Goal: Task Accomplishment & Management: Manage account settings

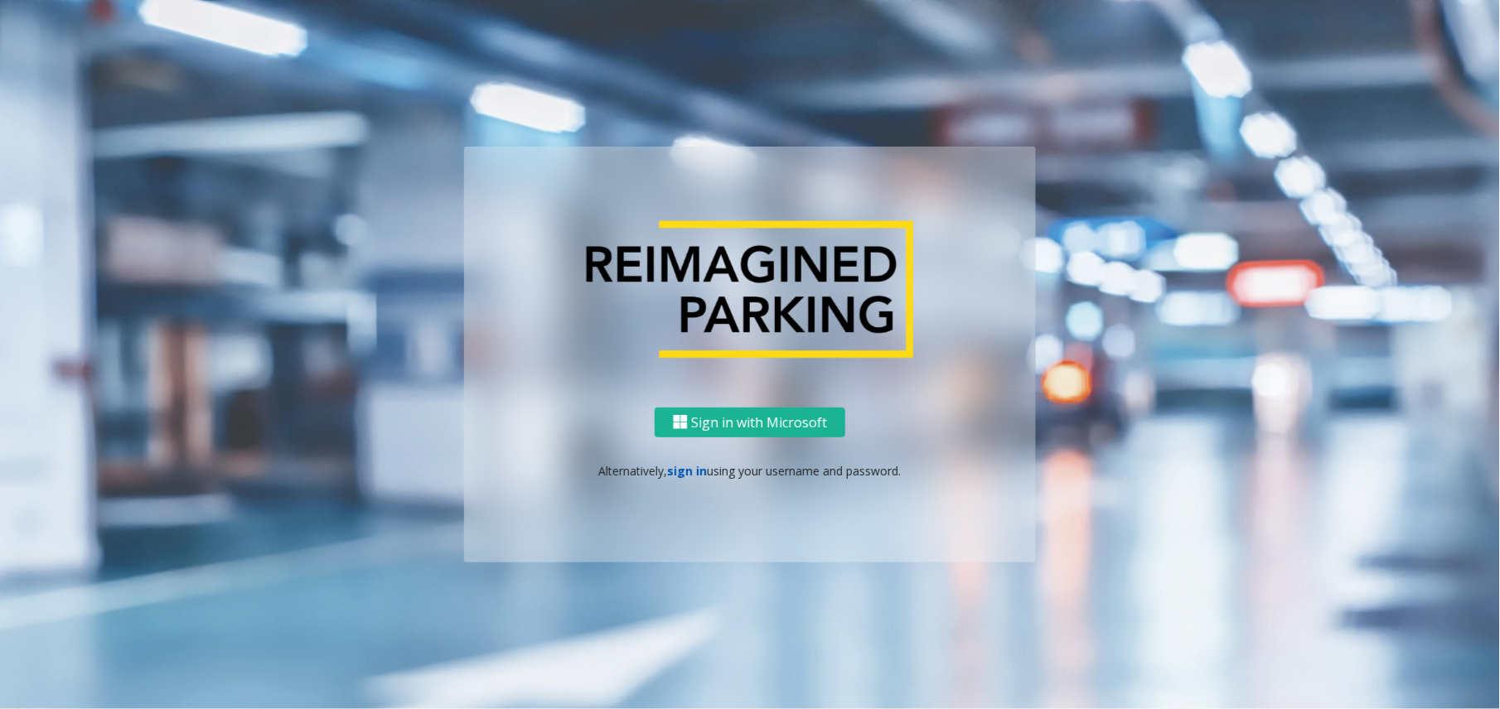
click at [685, 477] on link "sign in" at bounding box center [688, 471] width 40 height 16
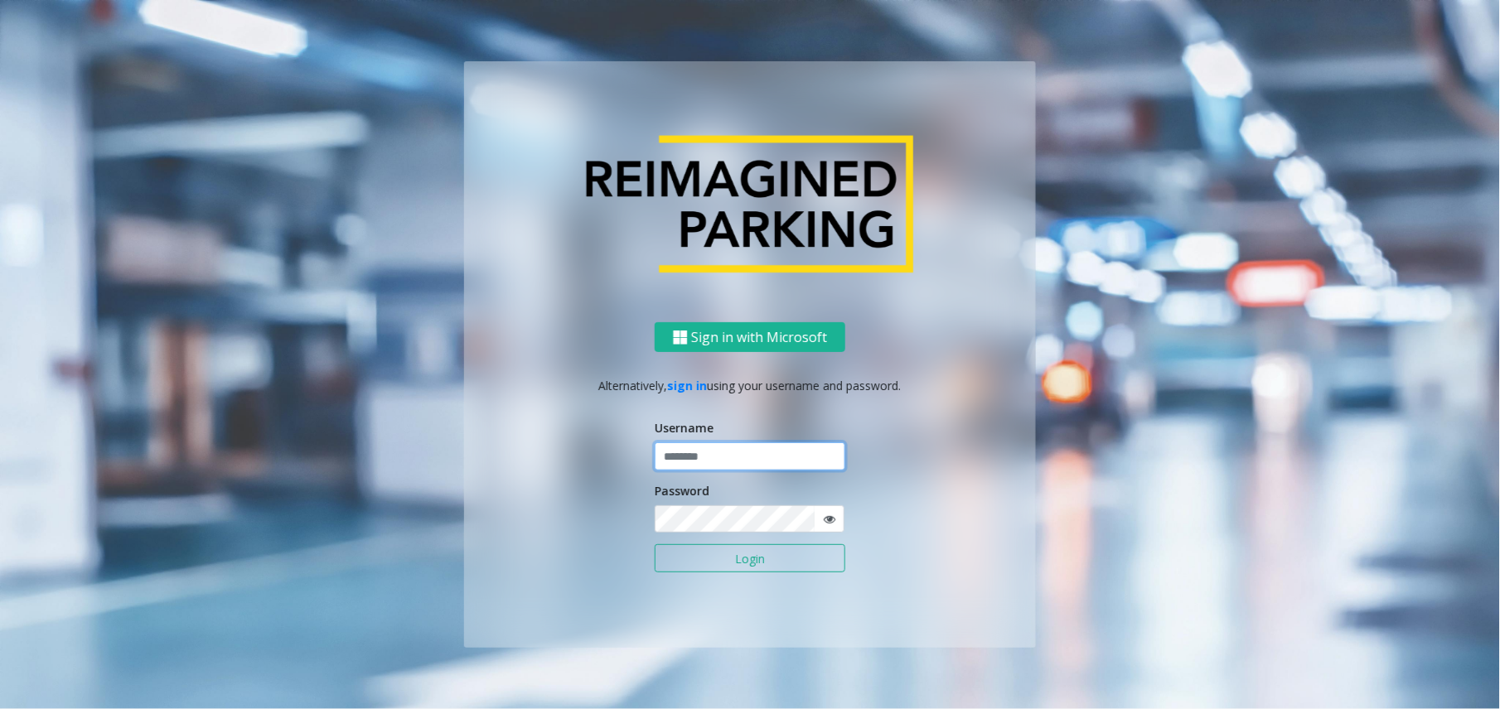
click at [709, 465] on input "text" at bounding box center [750, 457] width 191 height 28
type input "**********"
click at [655, 544] on button "Login" at bounding box center [750, 558] width 191 height 28
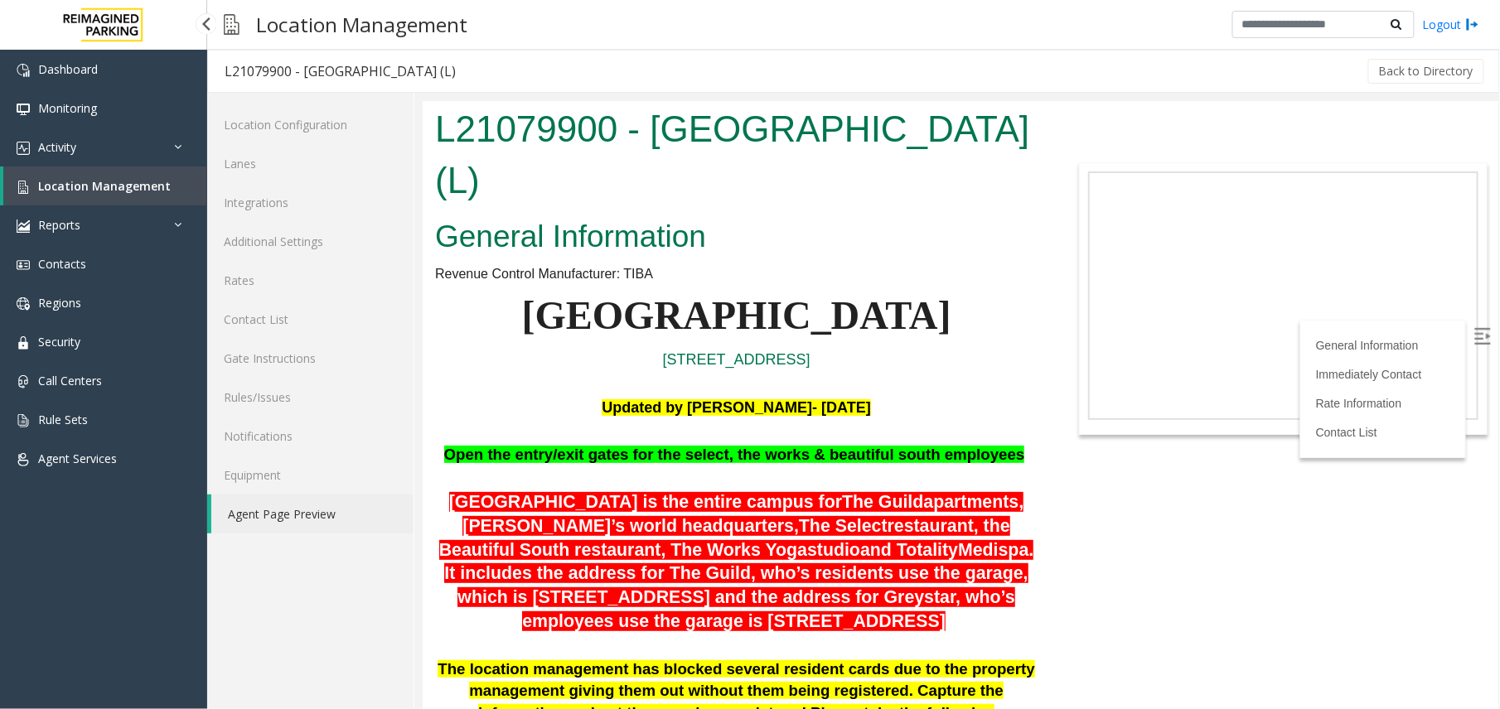
click at [108, 186] on span "Location Management" at bounding box center [104, 186] width 133 height 16
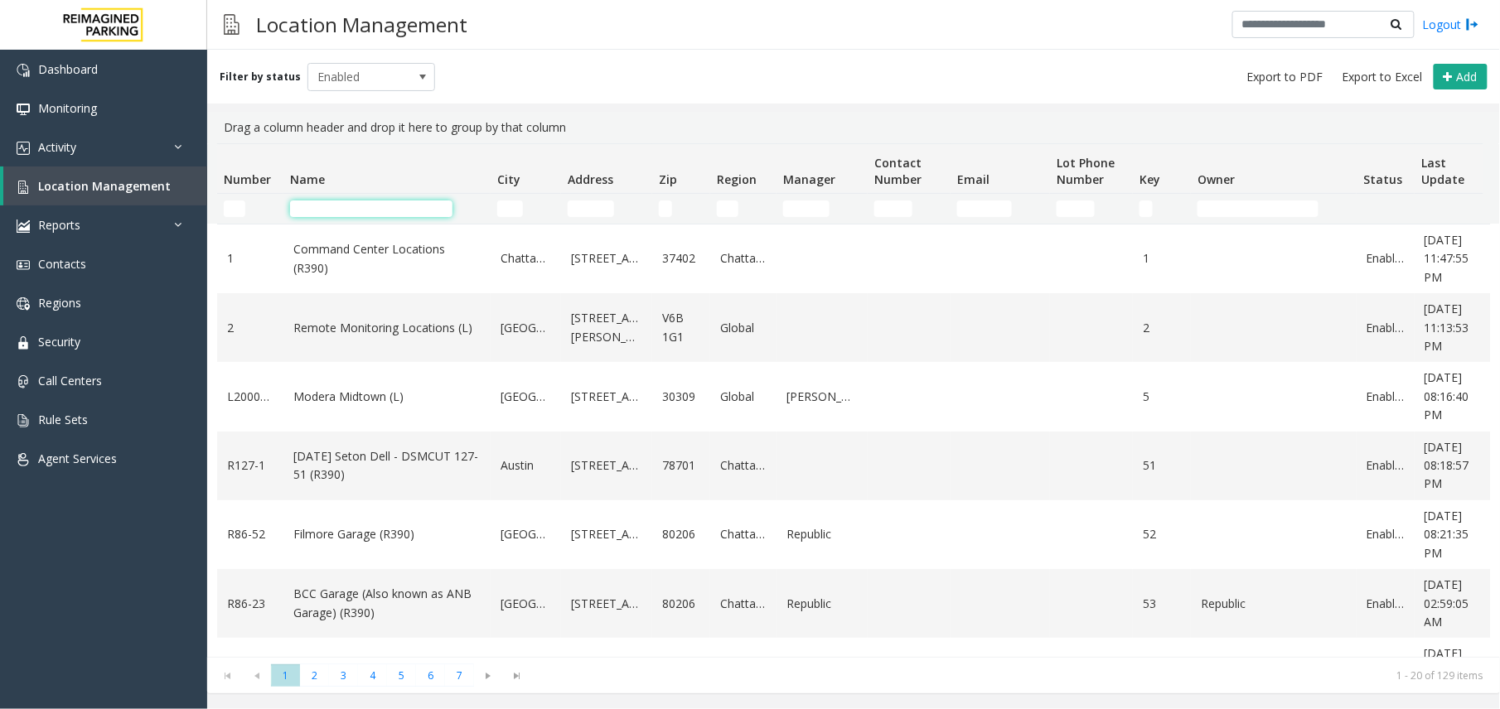
click at [388, 204] on input "Name Filter" at bounding box center [371, 209] width 162 height 17
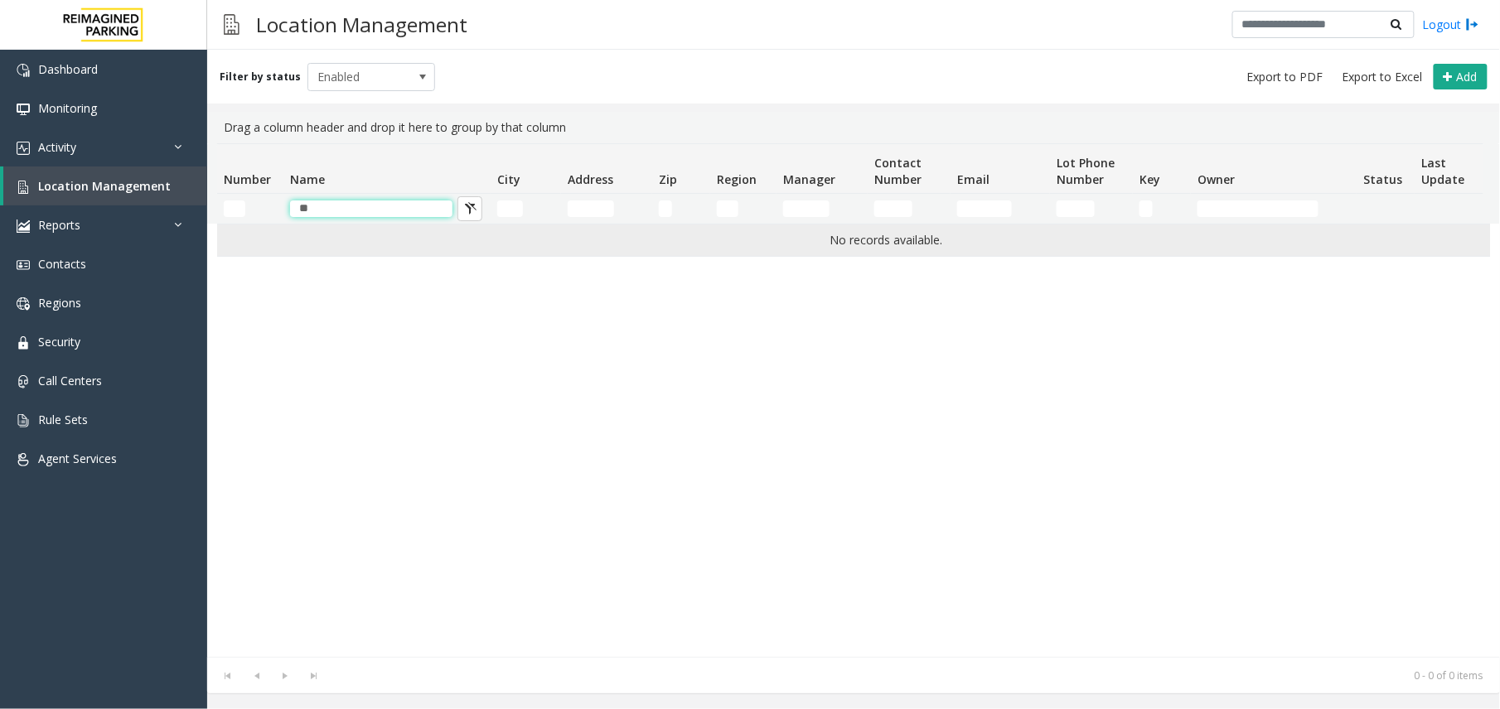
type input "*"
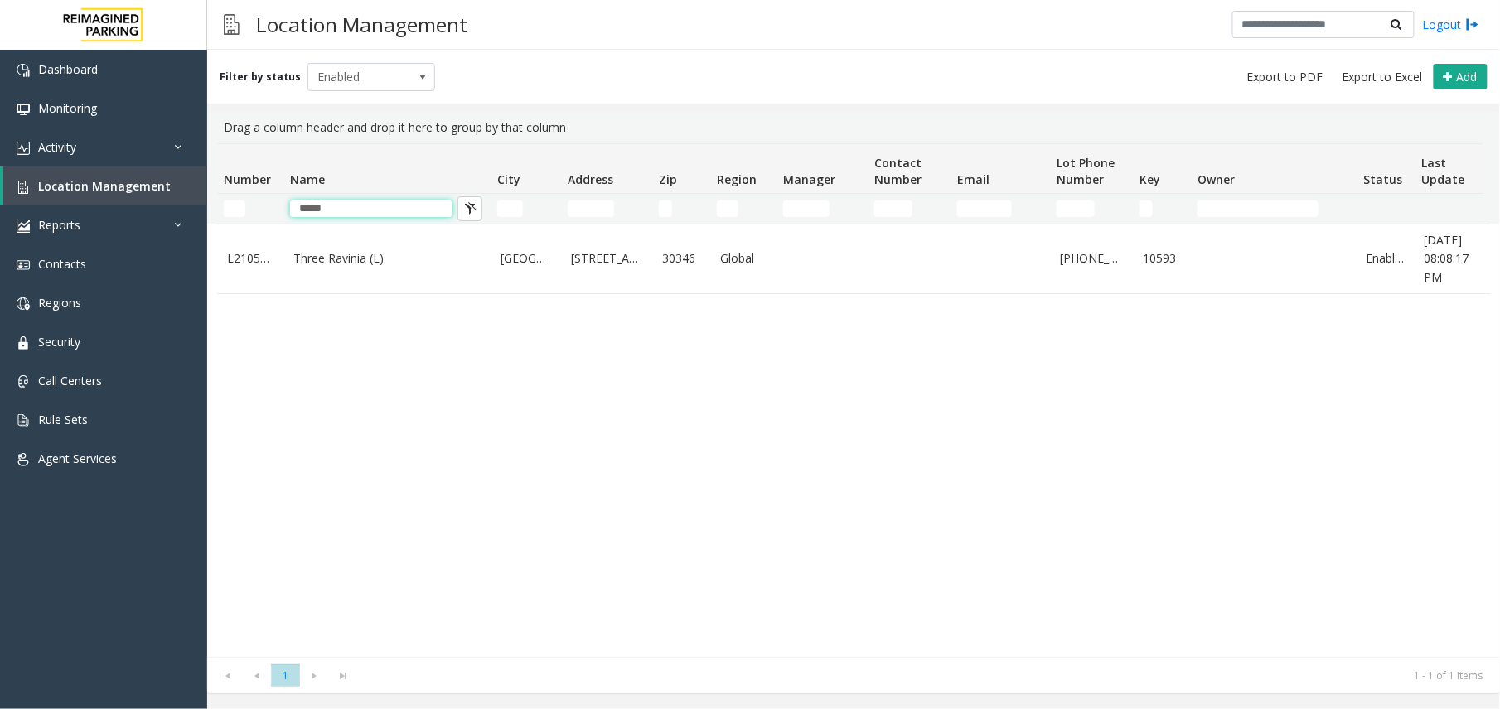
type input "*****"
click at [378, 294] on table "L21059300 Three Ravinia (L) Atlanta 3 Ravinia Drive Northeast 30346 Global 770-…" at bounding box center [886, 259] width 1338 height 70
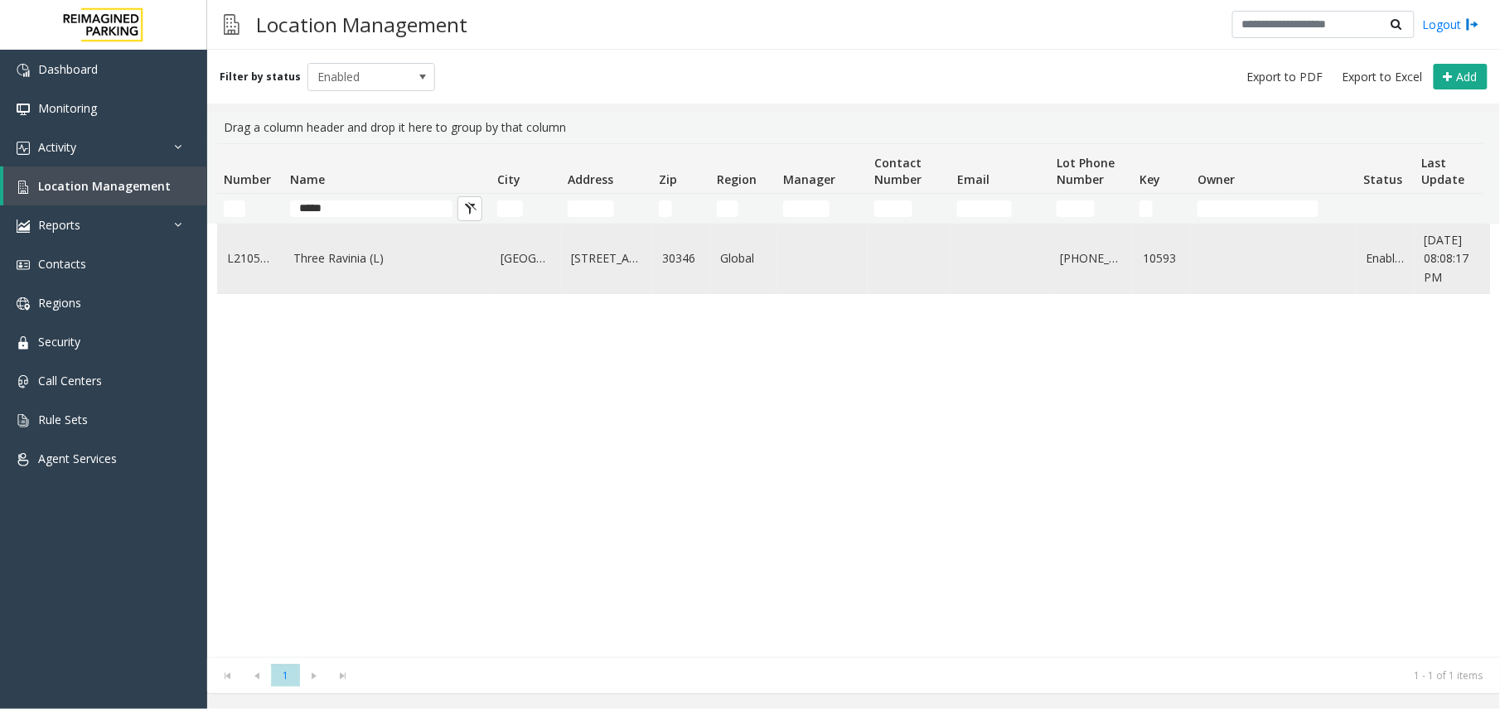
click at [388, 273] on td "Three Ravinia (L)" at bounding box center [386, 259] width 207 height 69
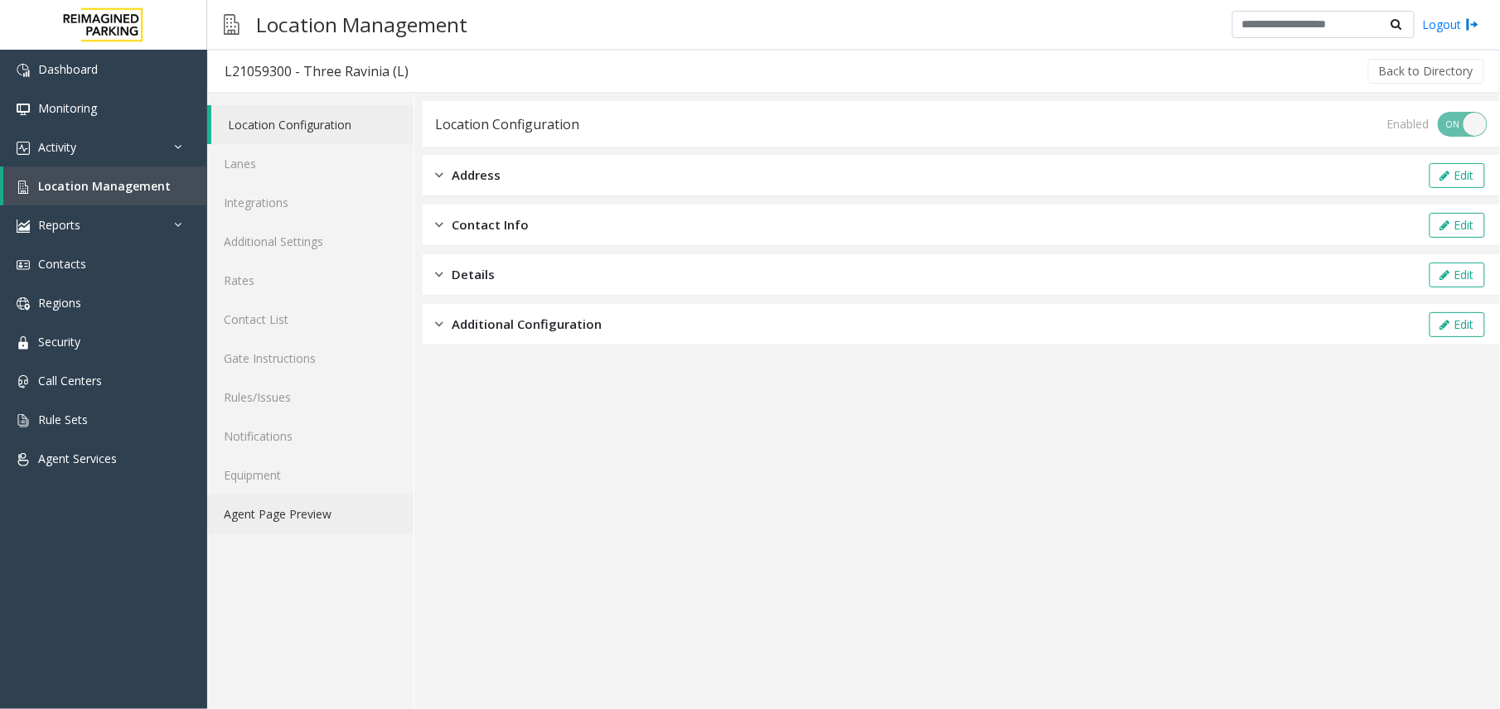
click at [289, 521] on link "Agent Page Preview" at bounding box center [310, 514] width 206 height 39
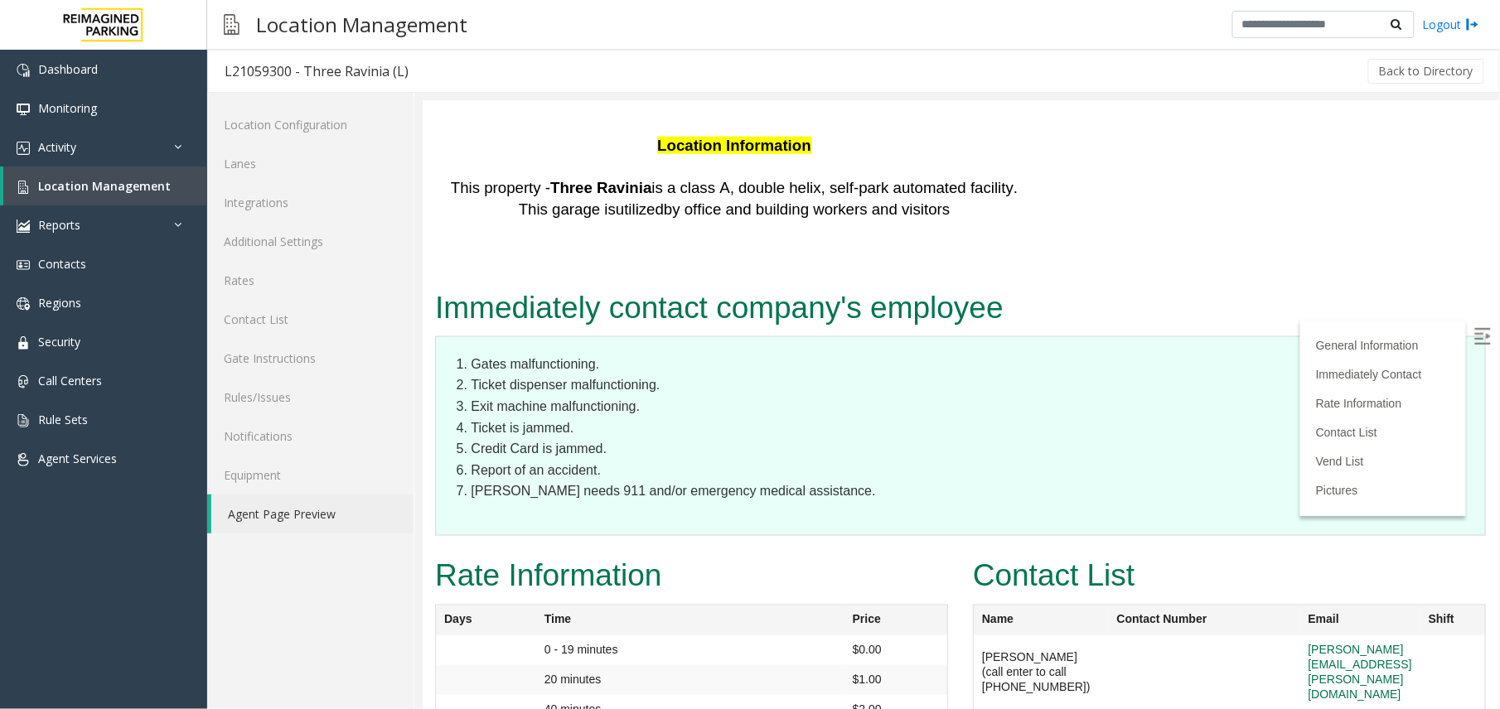
scroll to position [3204, 0]
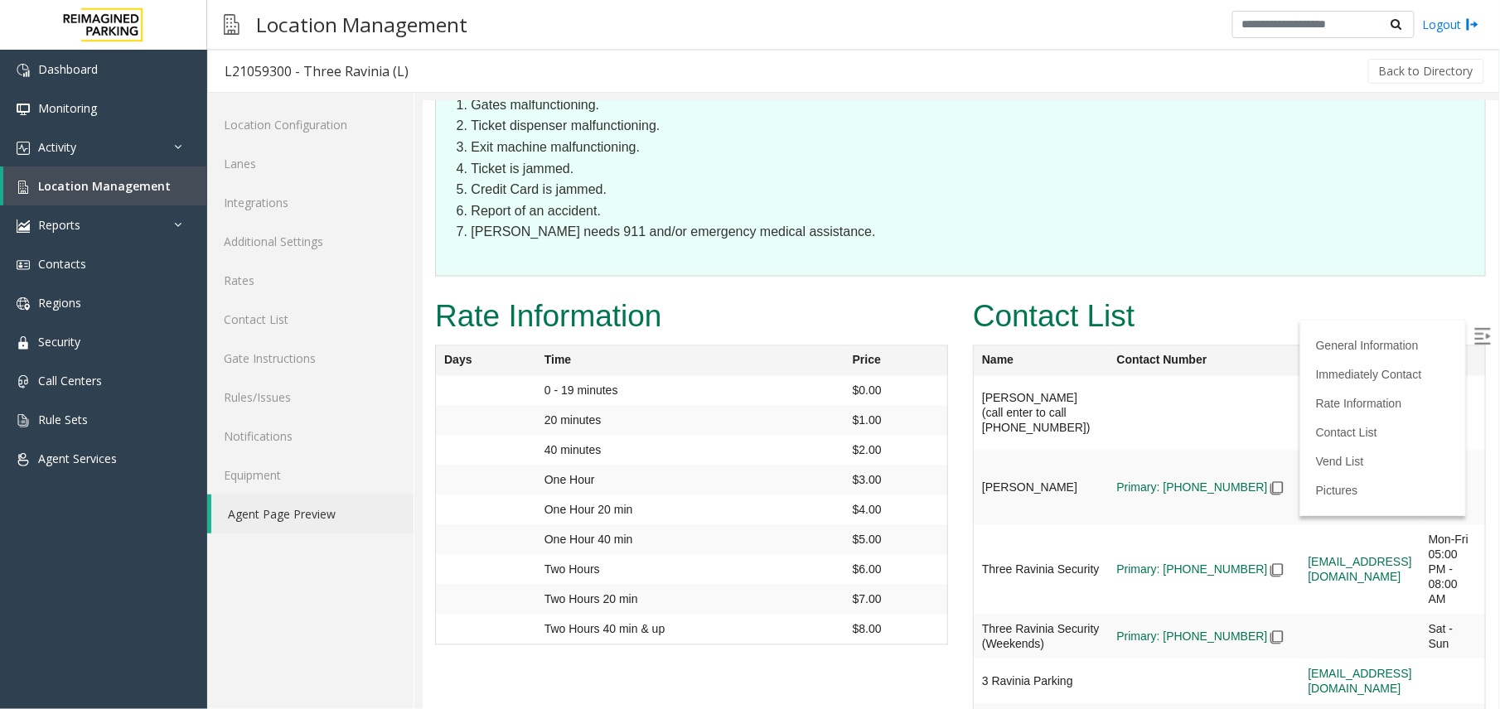
click at [1473, 327] on img at bounding box center [1481, 335] width 17 height 17
click at [312, 237] on link "Additional Settings" at bounding box center [310, 241] width 206 height 39
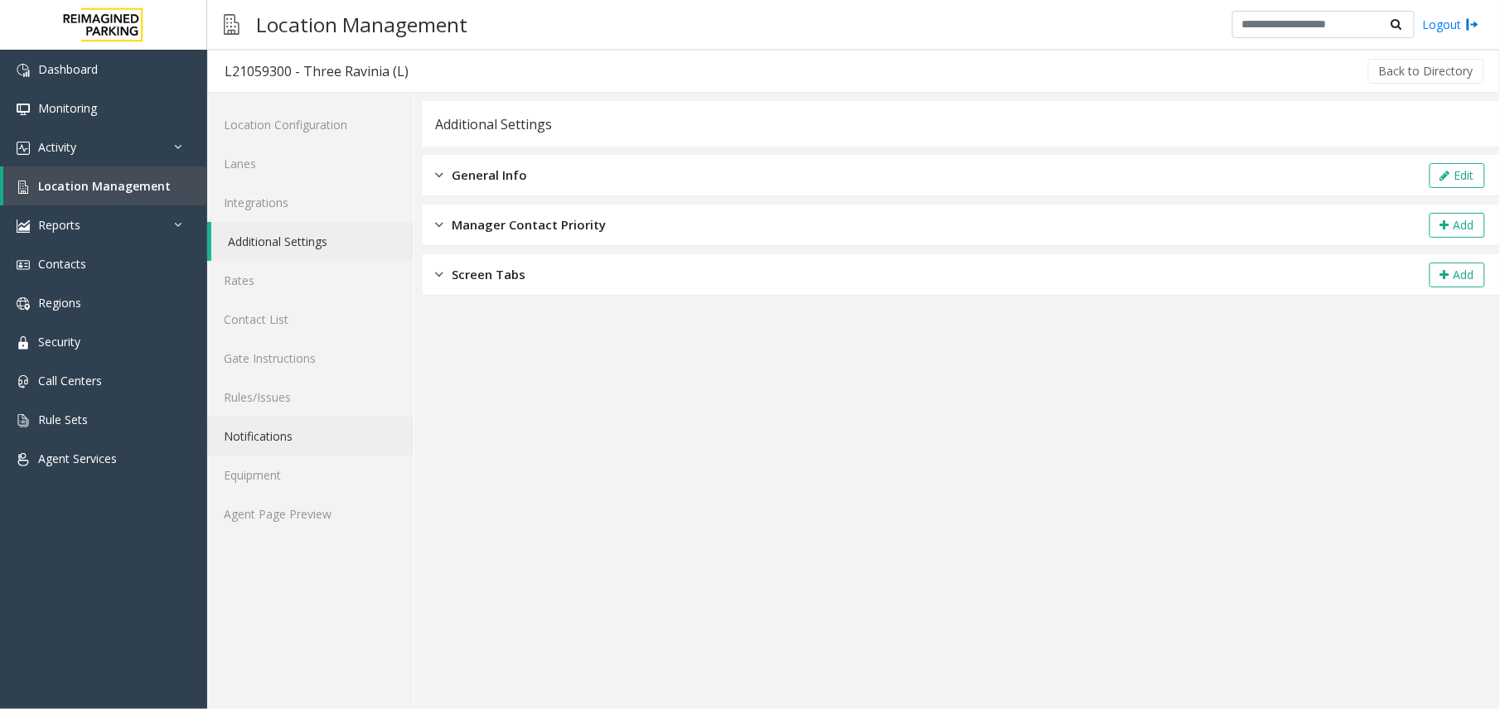
click at [286, 422] on link "Notifications" at bounding box center [310, 436] width 206 height 39
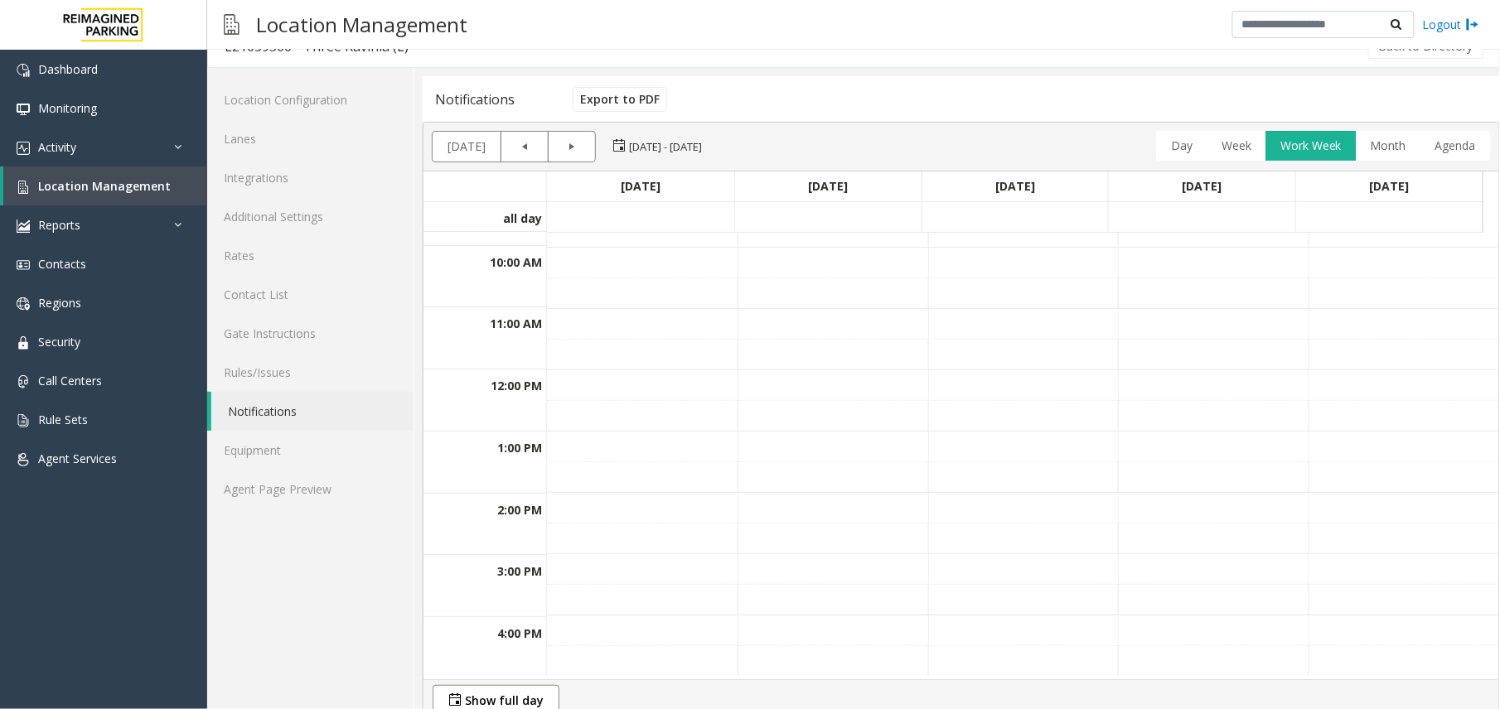
scroll to position [38, 0]
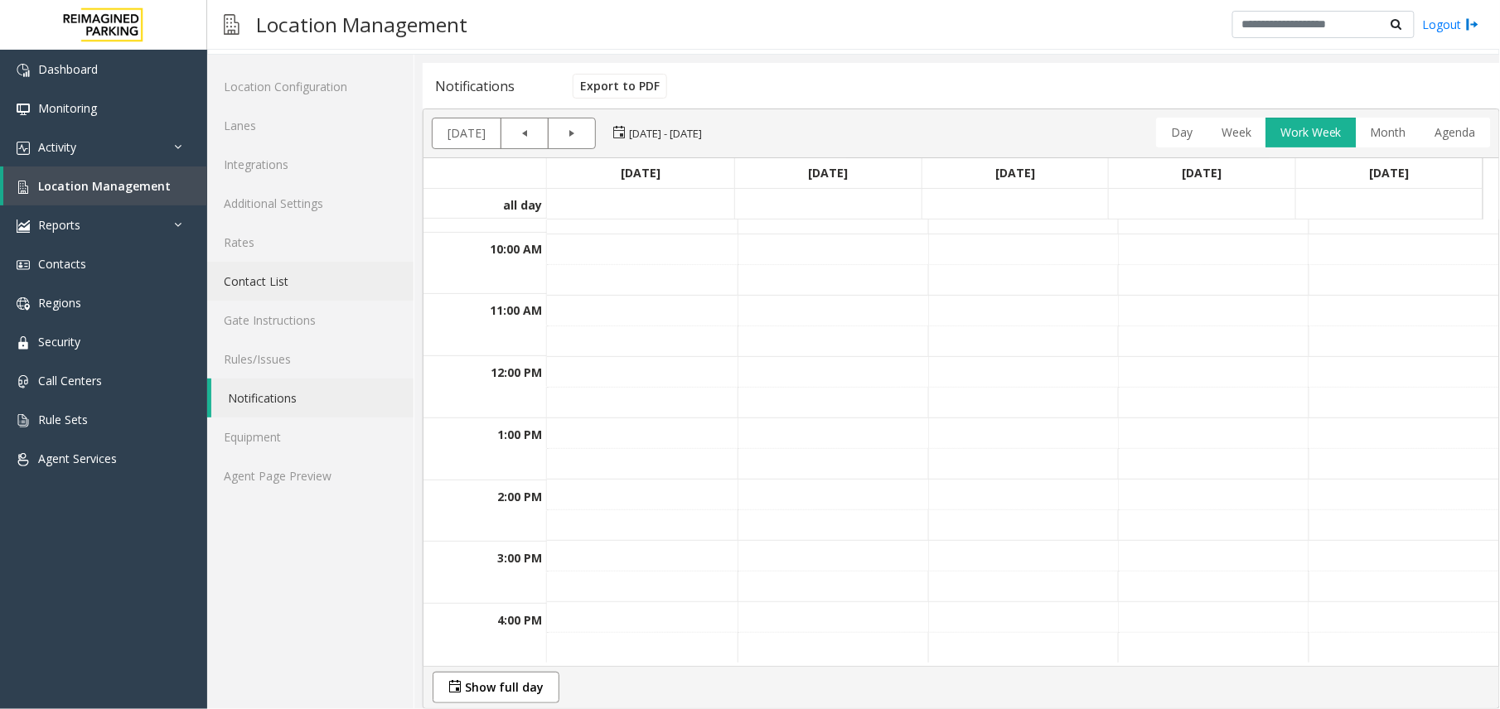
click at [273, 276] on link "Contact List" at bounding box center [310, 281] width 206 height 39
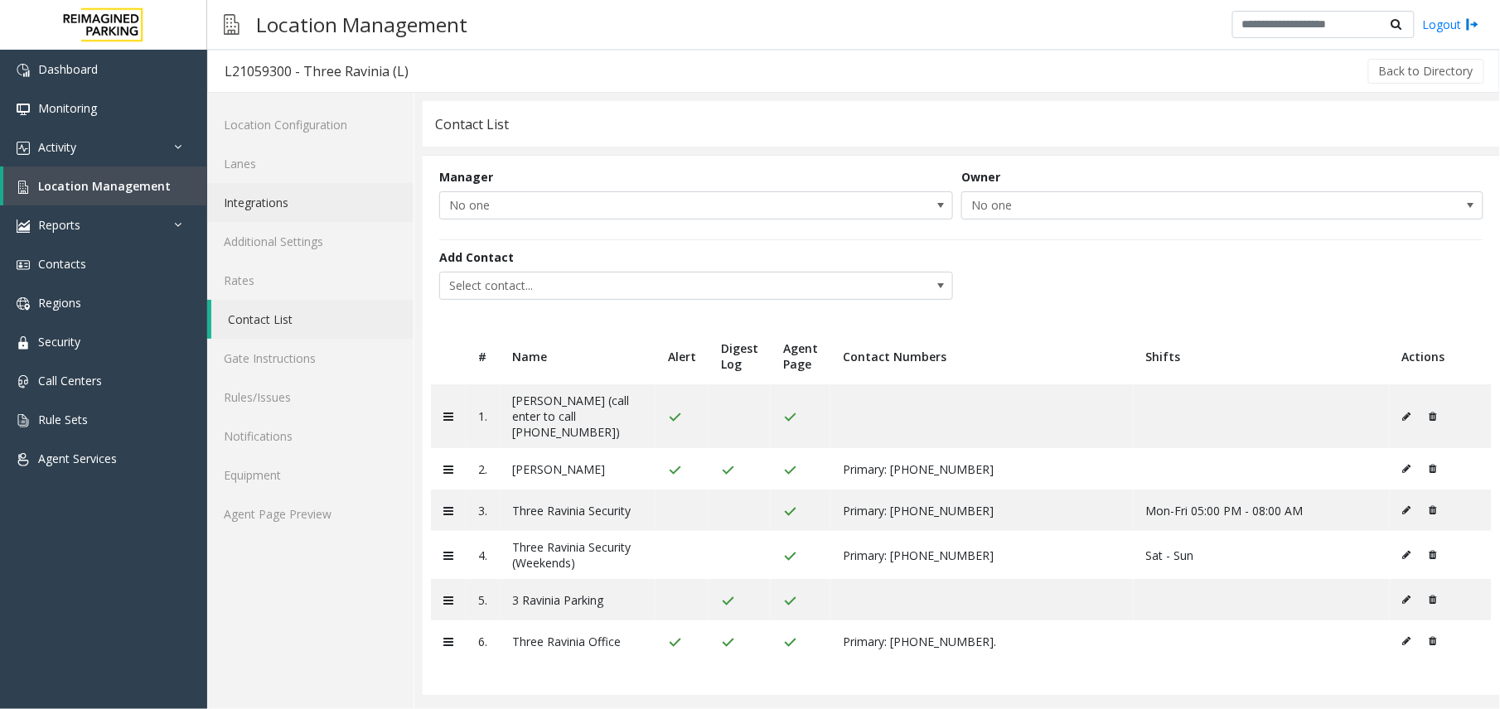
click at [302, 193] on link "Integrations" at bounding box center [310, 202] width 206 height 39
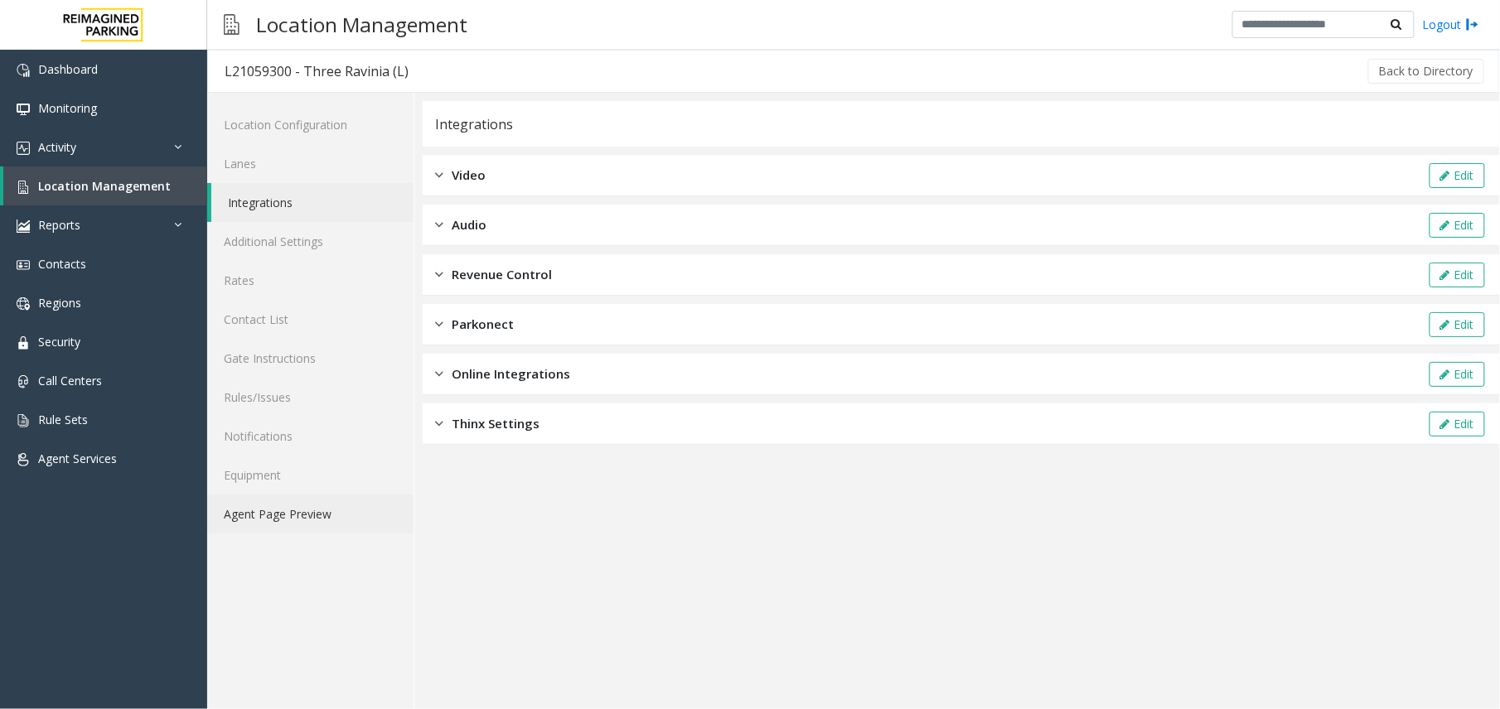
click at [253, 530] on link "Agent Page Preview" at bounding box center [310, 514] width 206 height 39
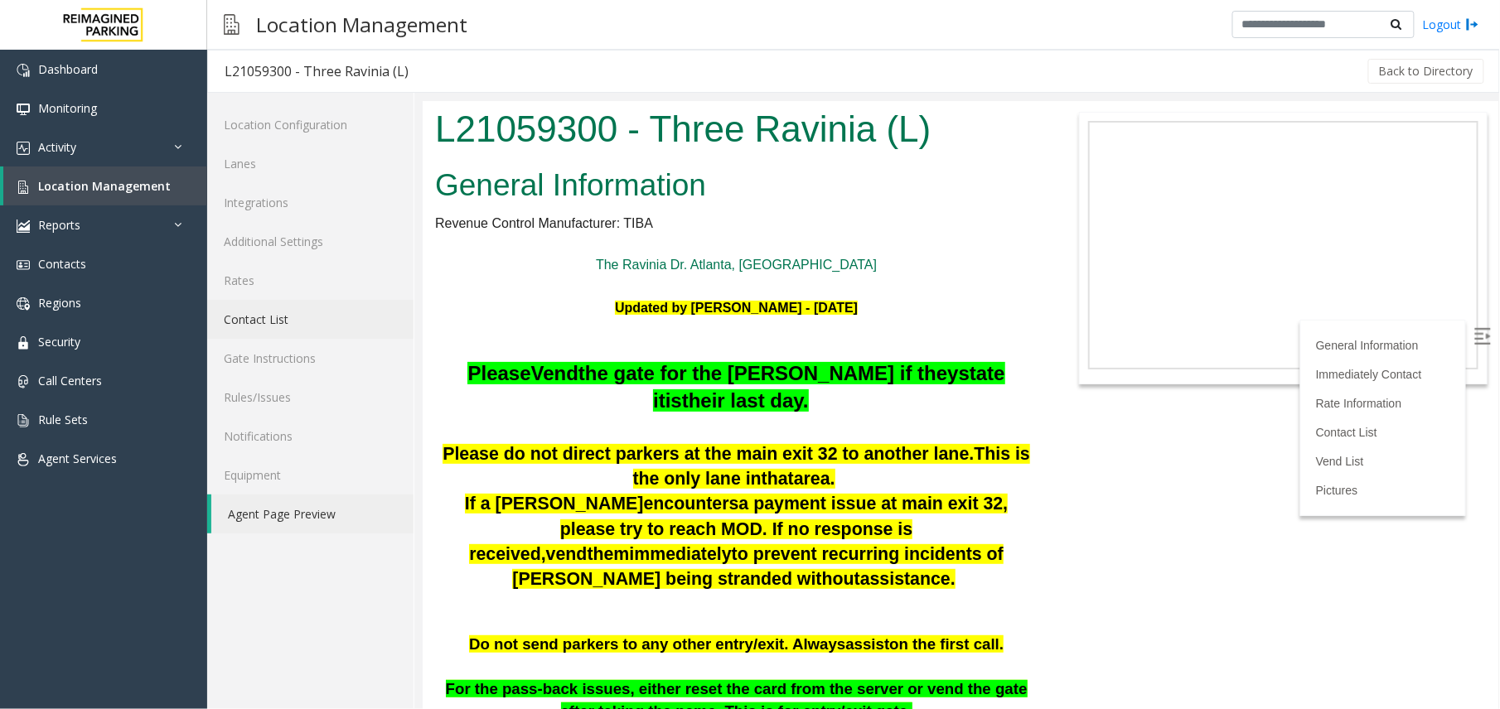
click at [260, 335] on link "Contact List" at bounding box center [310, 319] width 206 height 39
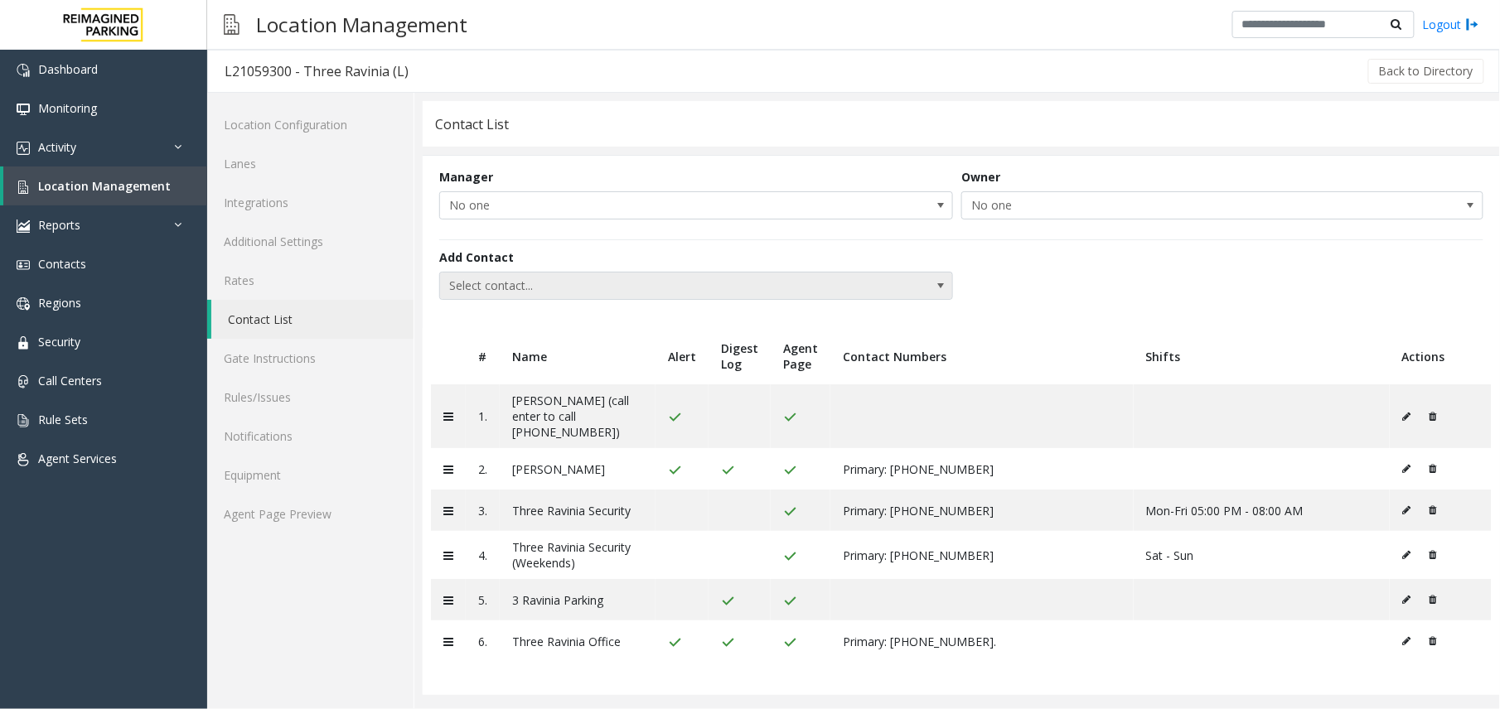
click at [631, 288] on span "Select contact..." at bounding box center [644, 286] width 409 height 27
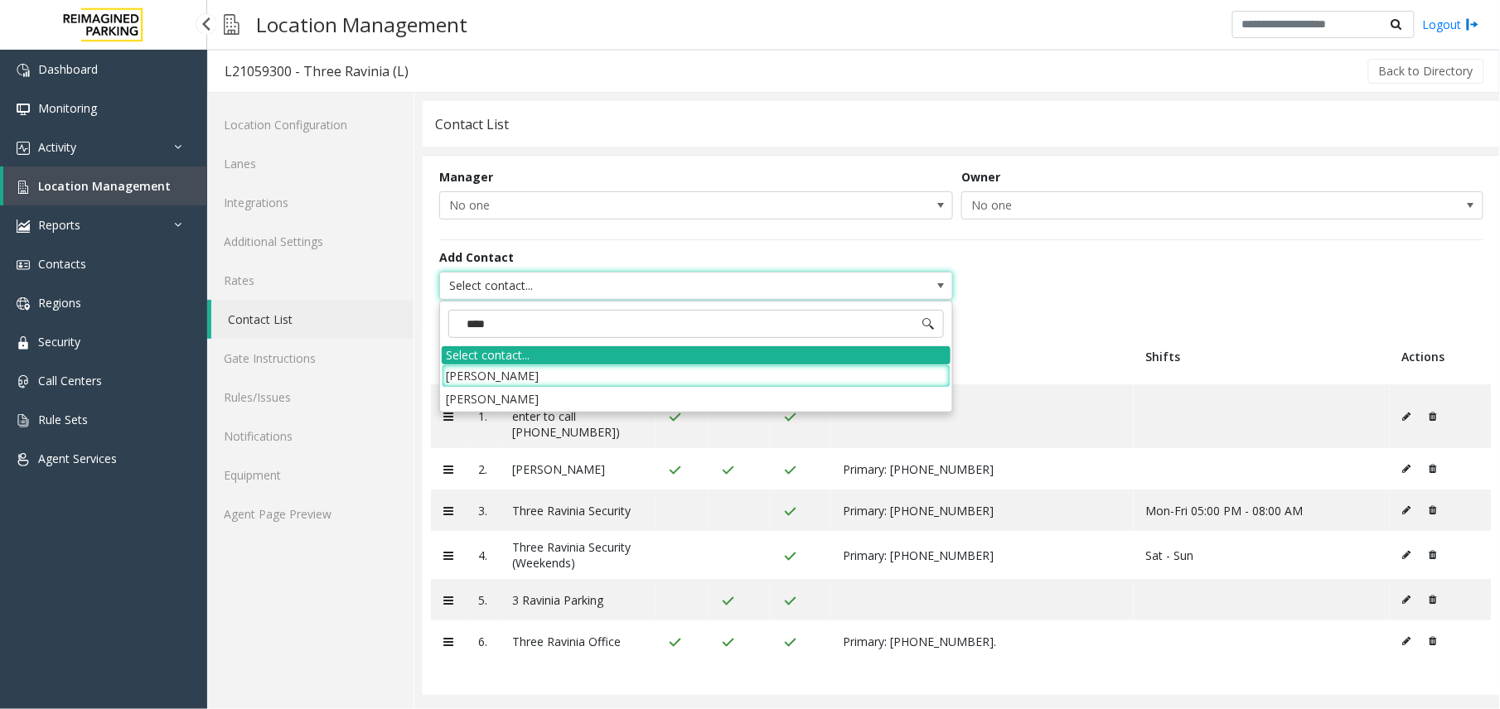
type input "****"
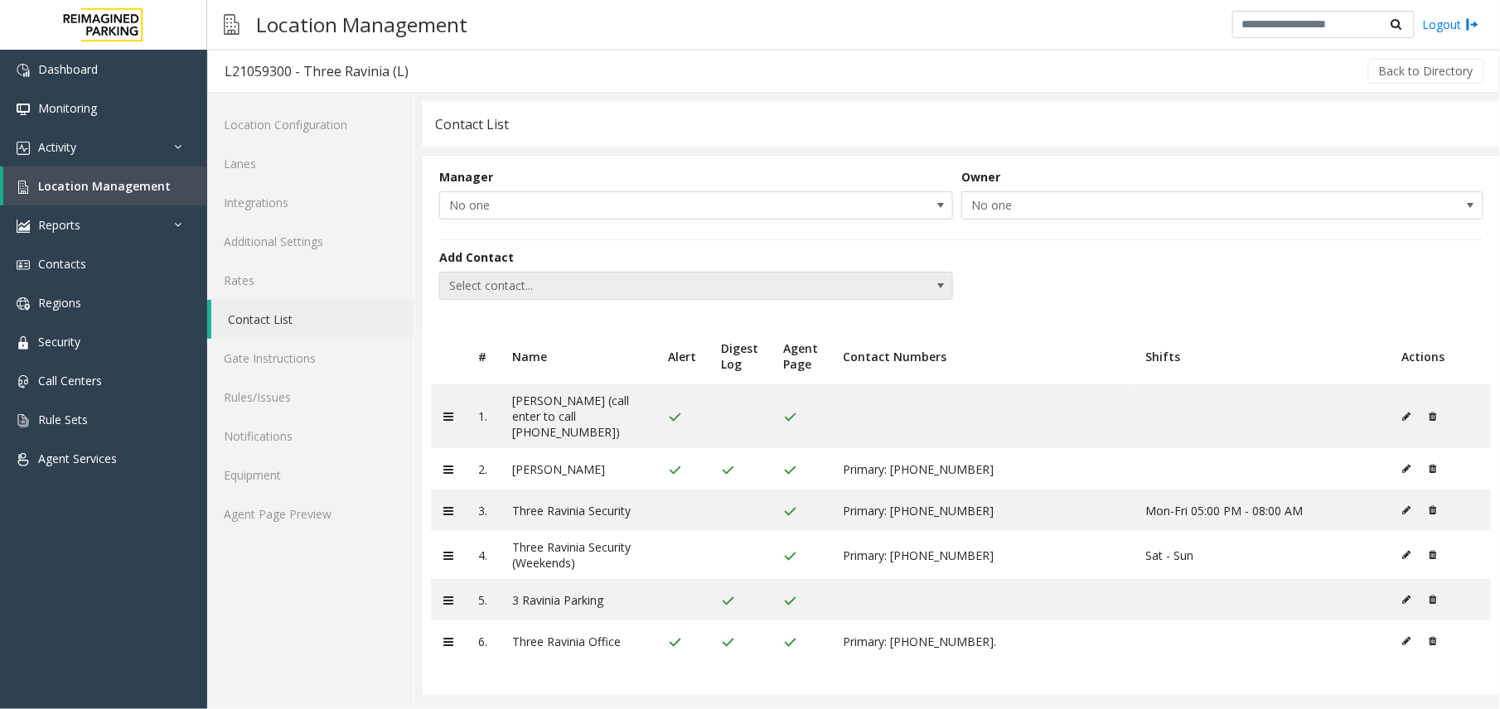
click at [585, 277] on span "Select contact..." at bounding box center [644, 286] width 409 height 27
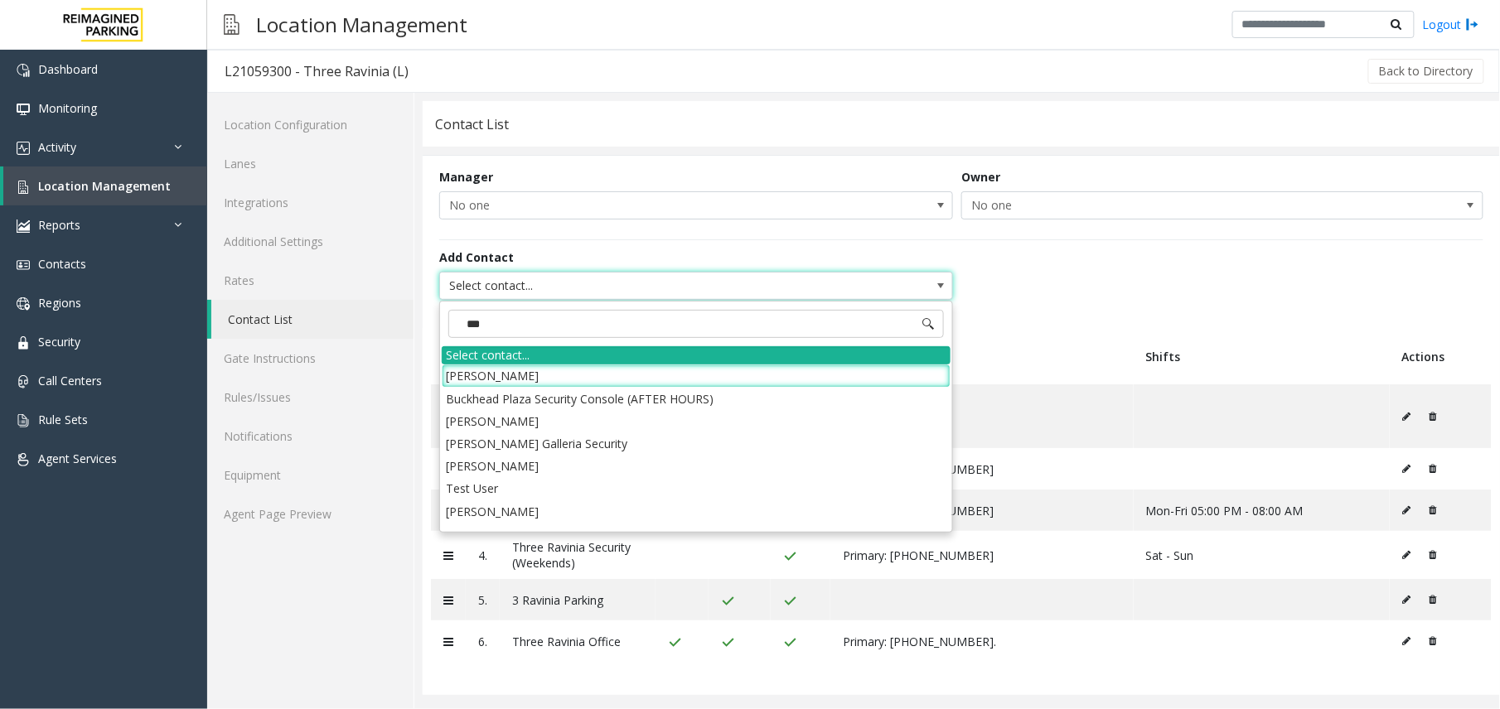
type input "****"
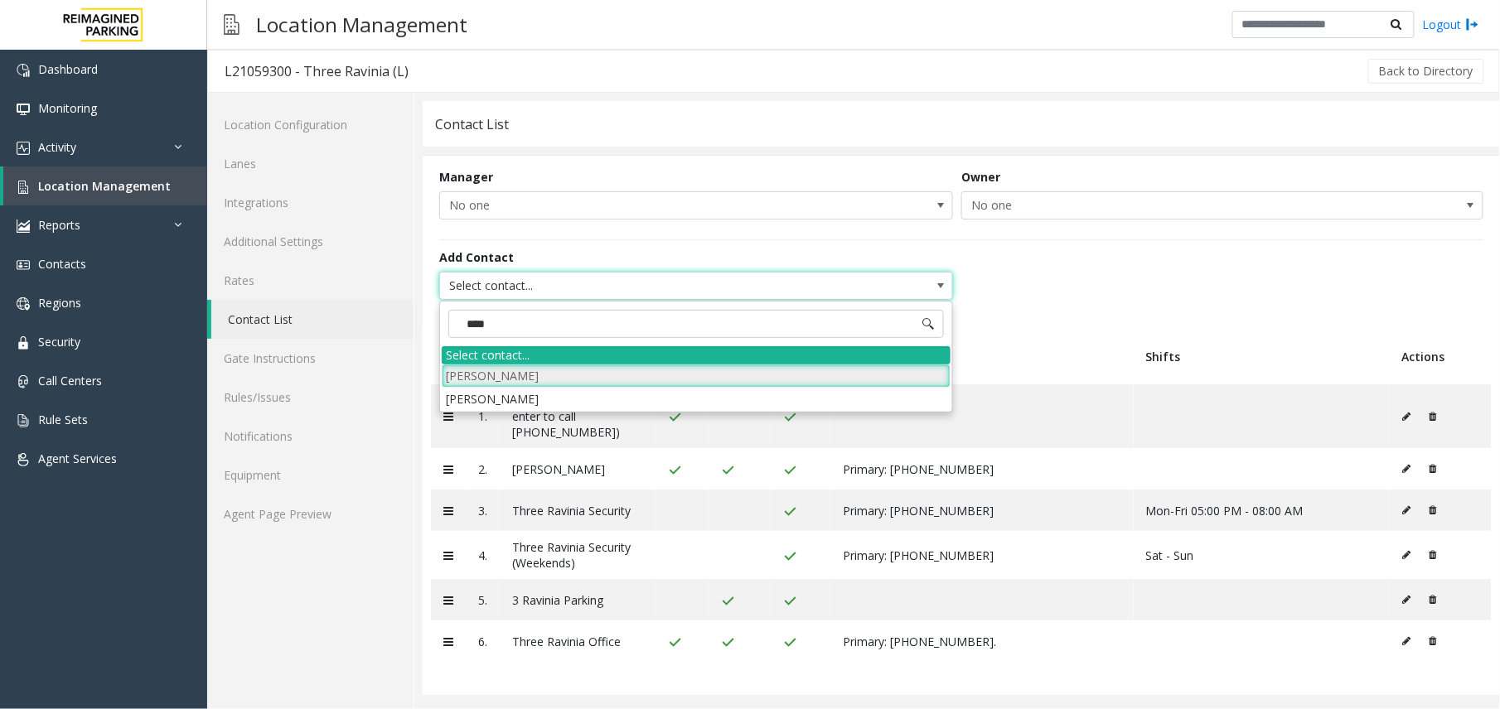
click at [554, 375] on li "Seth Kaplan" at bounding box center [696, 376] width 509 height 22
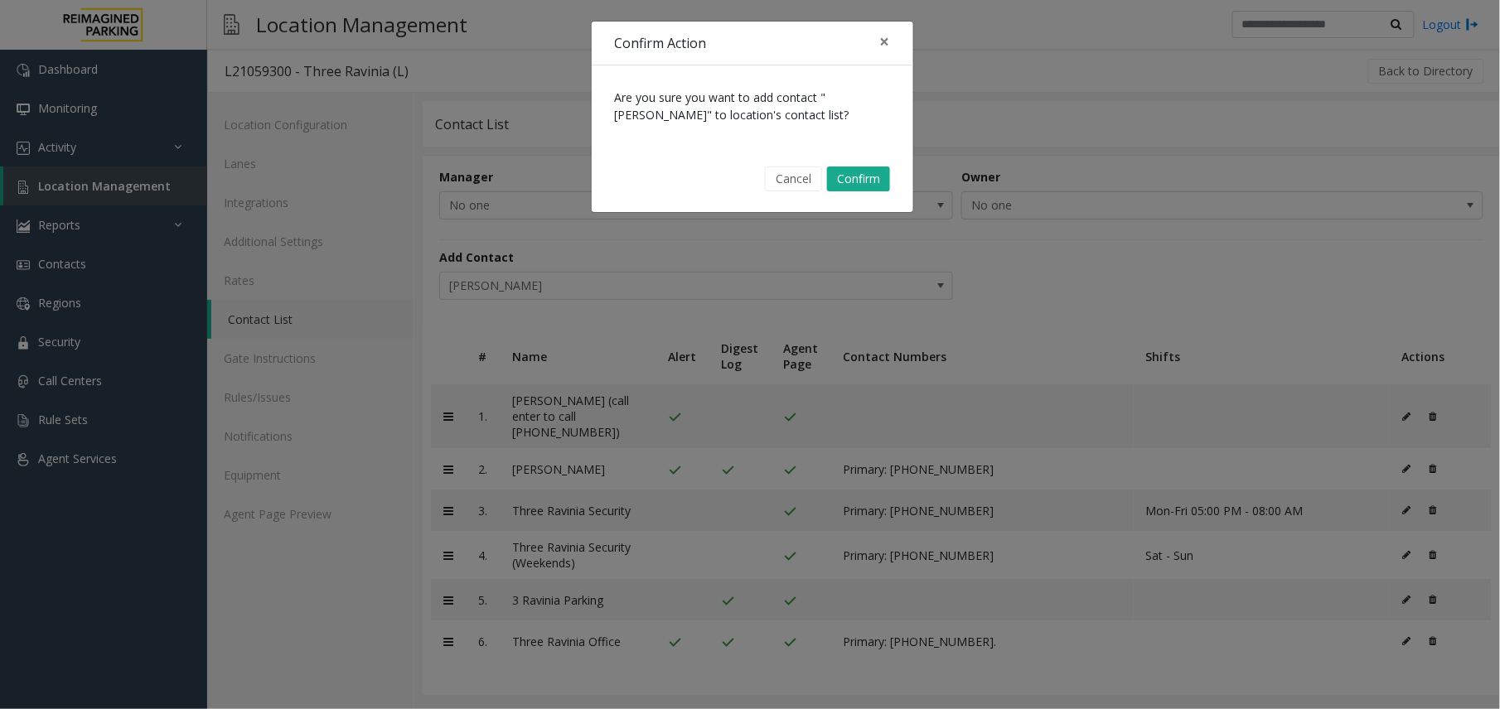
click at [862, 146] on div "Are you sure you want to add contact "Seth Kaplan" to location's contact list?" at bounding box center [753, 105] width 322 height 81
click at [866, 181] on button "Confirm" at bounding box center [858, 179] width 63 height 25
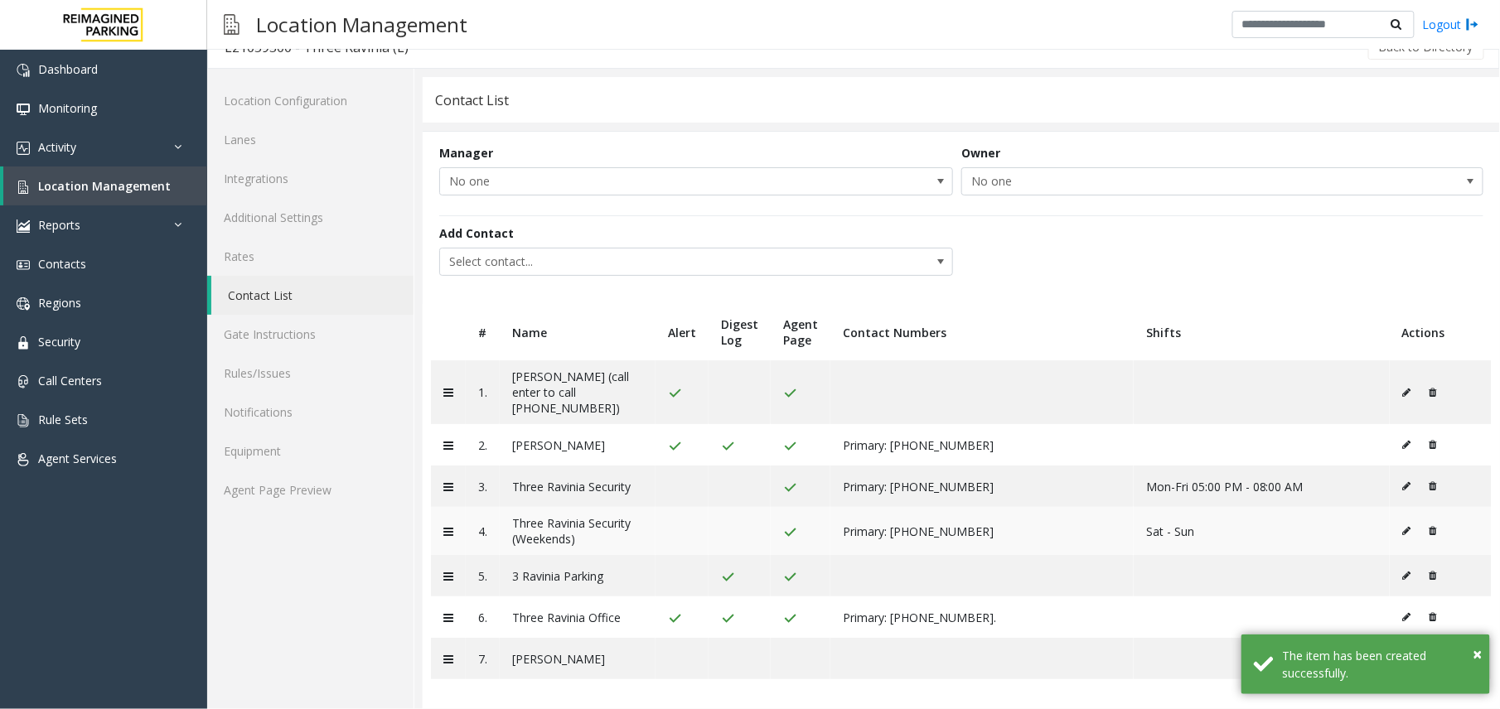
scroll to position [31, 0]
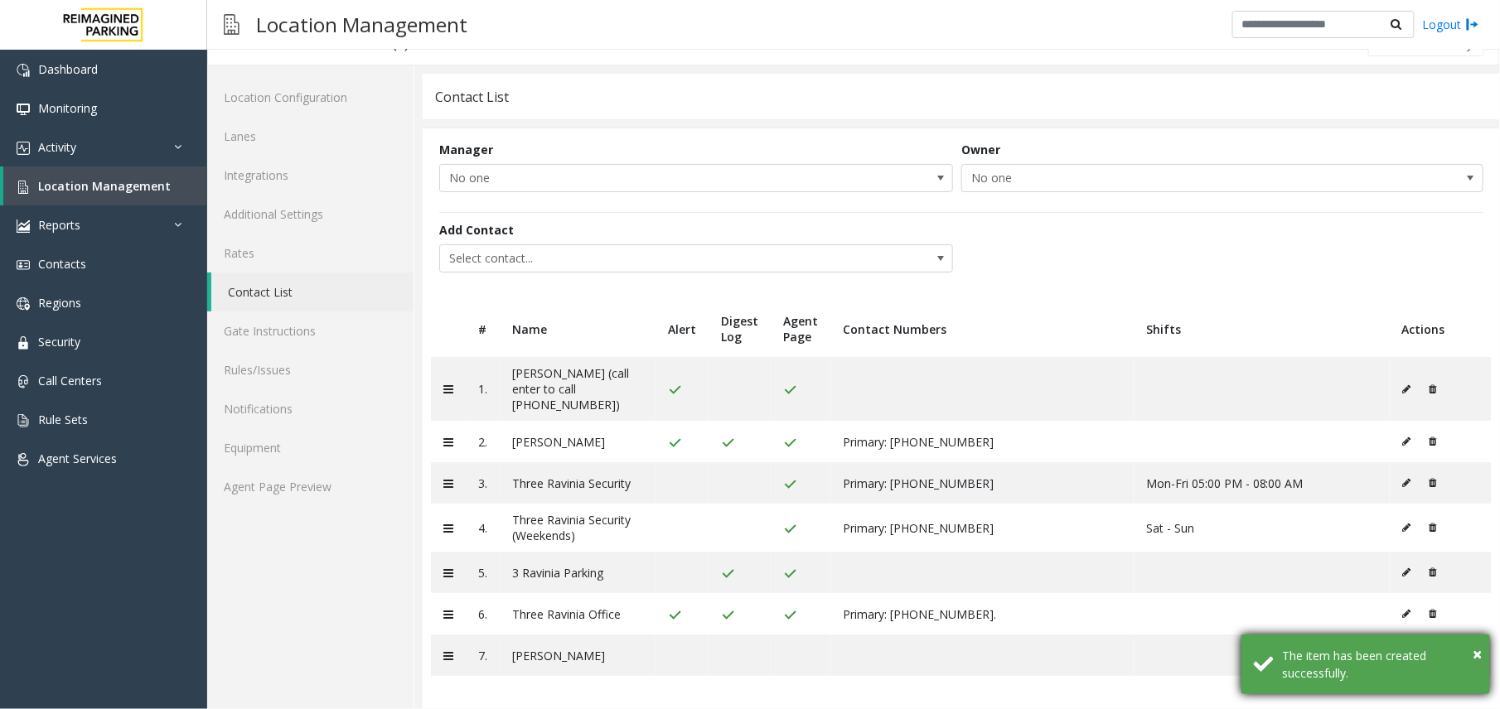
click at [1466, 651] on div "The item has been created successfully." at bounding box center [1380, 664] width 195 height 35
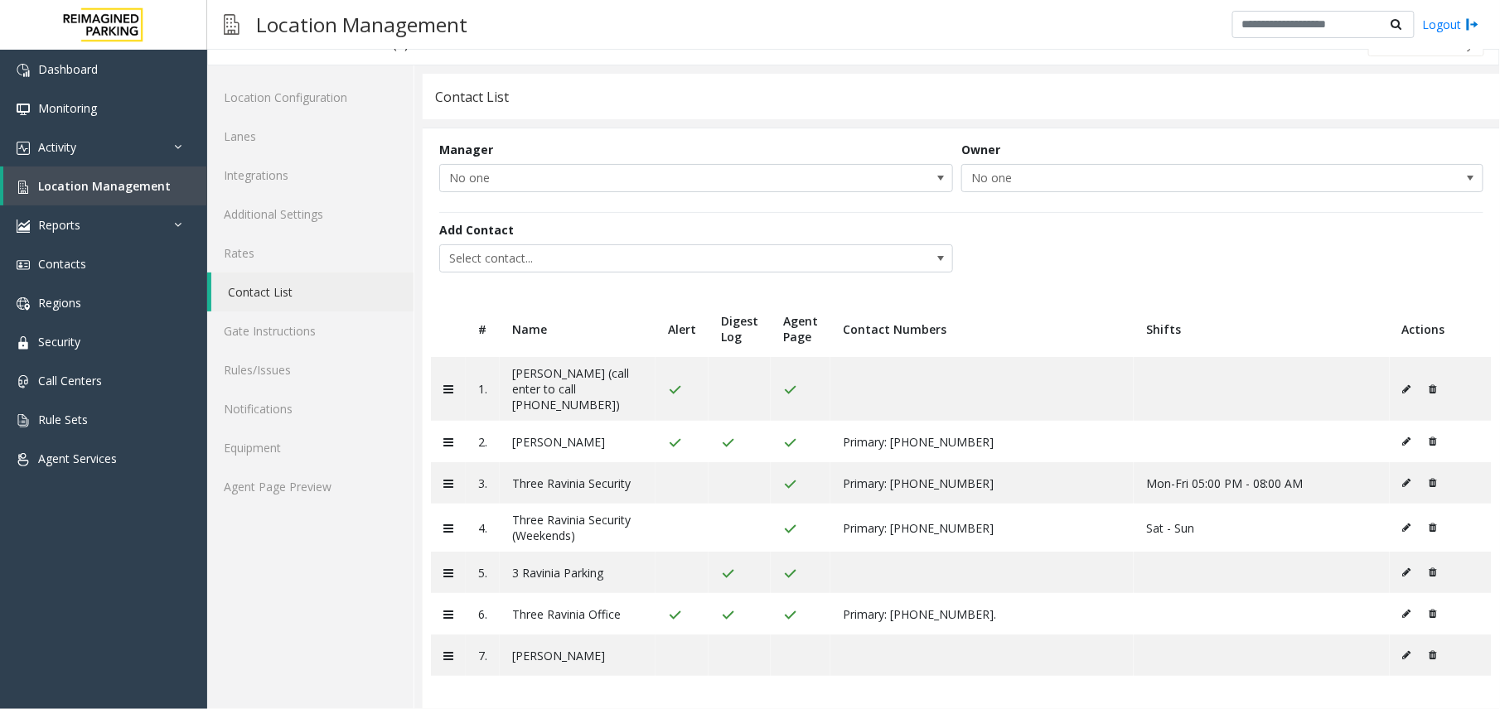
click at [749, 328] on th "Digest Log" at bounding box center [740, 329] width 62 height 56
click at [664, 658] on td at bounding box center [682, 655] width 53 height 41
click at [657, 651] on td at bounding box center [682, 655] width 53 height 41
click at [664, 651] on td at bounding box center [682, 655] width 53 height 41
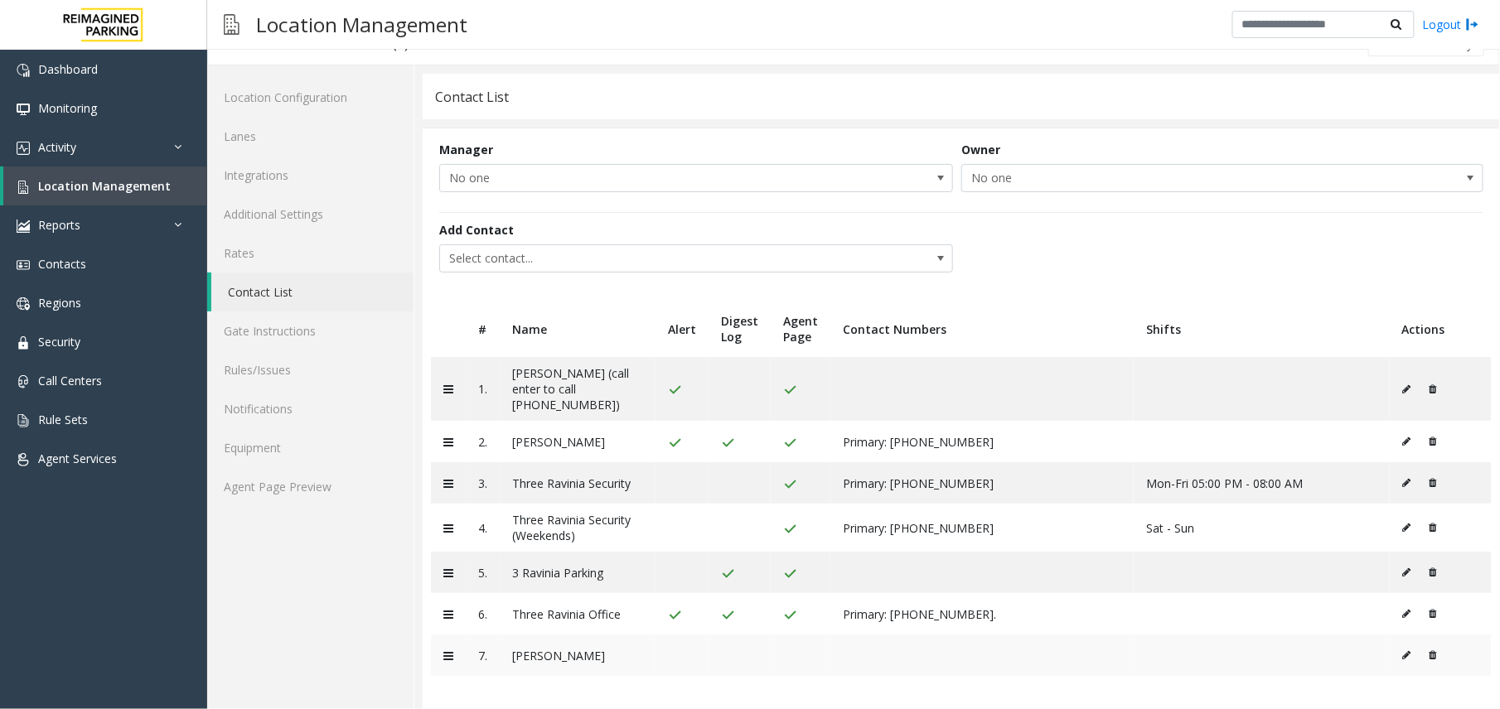
click at [676, 651] on td at bounding box center [682, 655] width 53 height 41
click at [1402, 658] on button at bounding box center [1411, 655] width 18 height 25
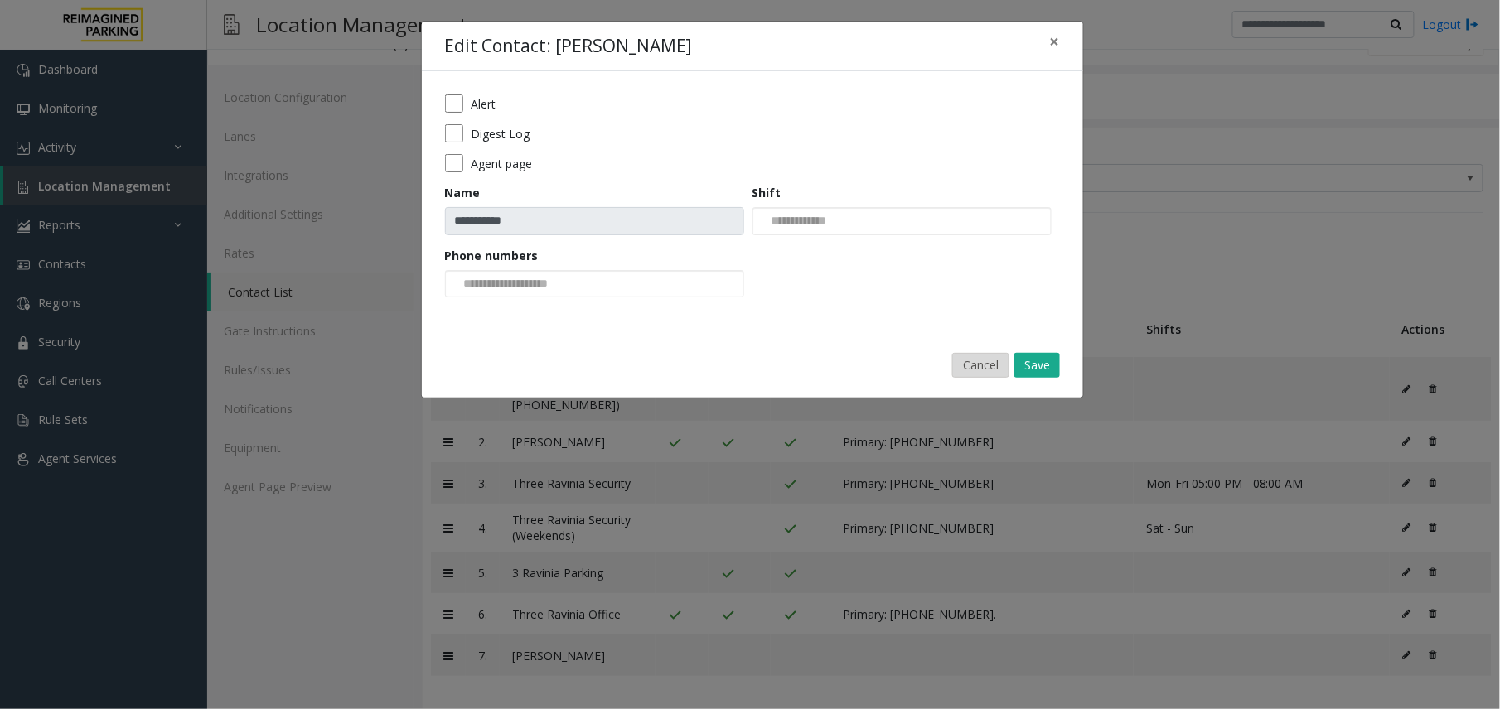
click at [978, 362] on button "Cancel" at bounding box center [980, 365] width 57 height 25
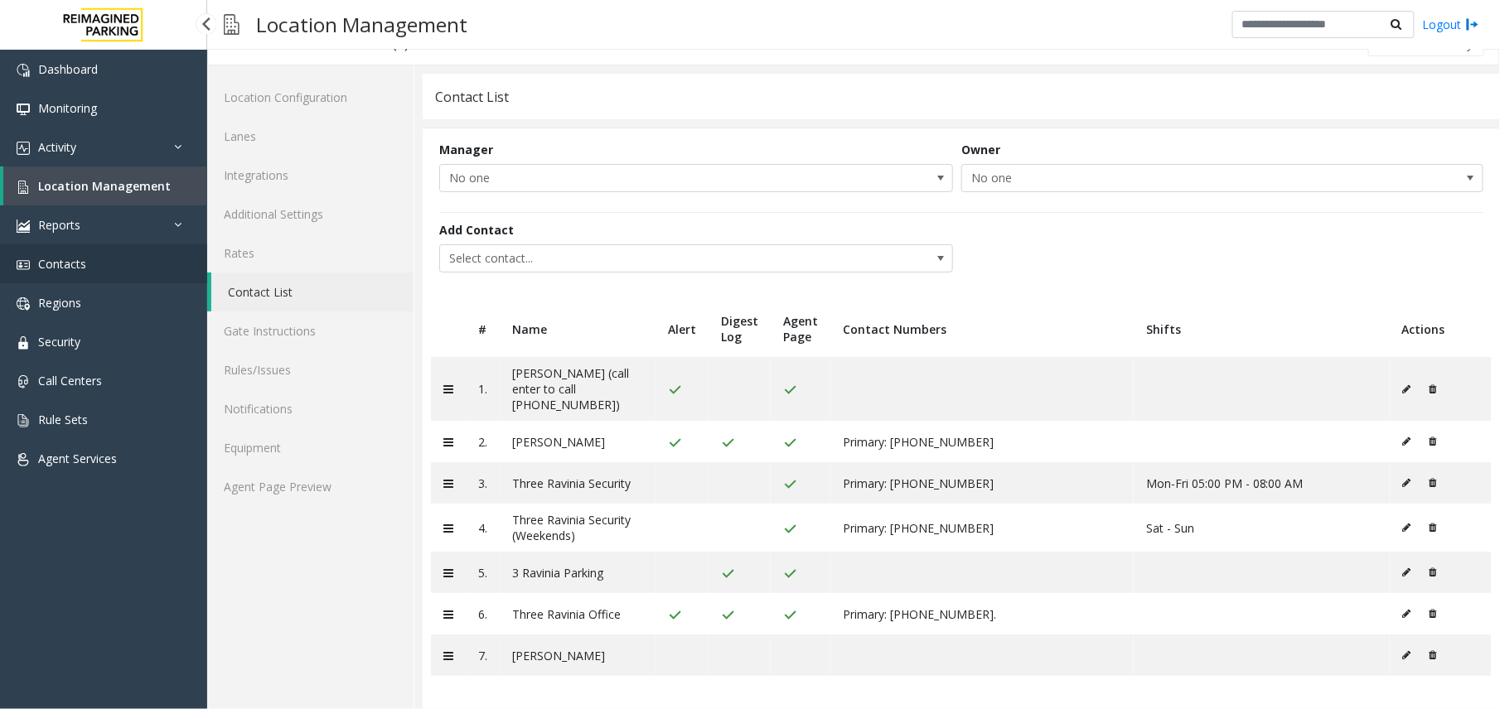
click at [53, 270] on link "Contacts" at bounding box center [103, 263] width 207 height 39
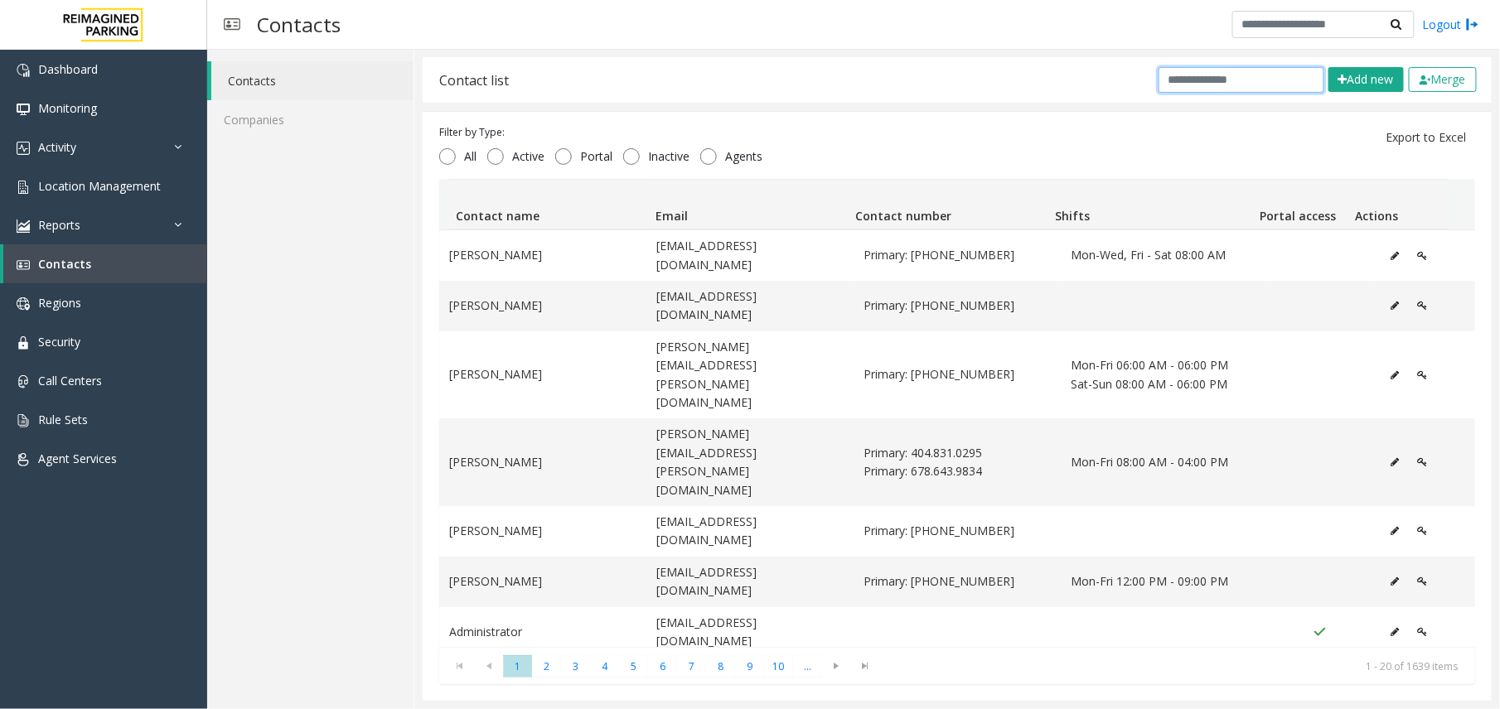
click at [1167, 85] on input "text" at bounding box center [1242, 80] width 166 height 26
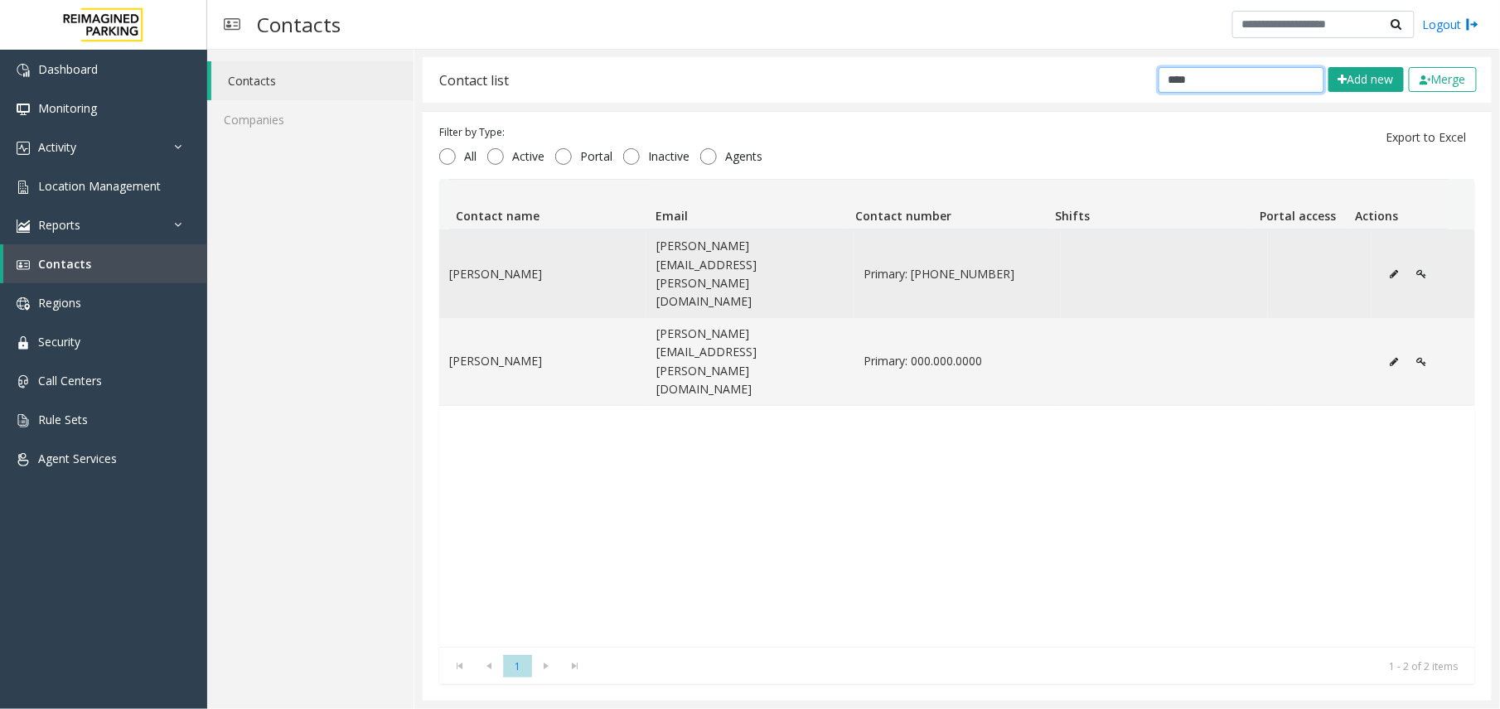
type input "****"
click at [1381, 262] on button "Data table" at bounding box center [1394, 274] width 27 height 25
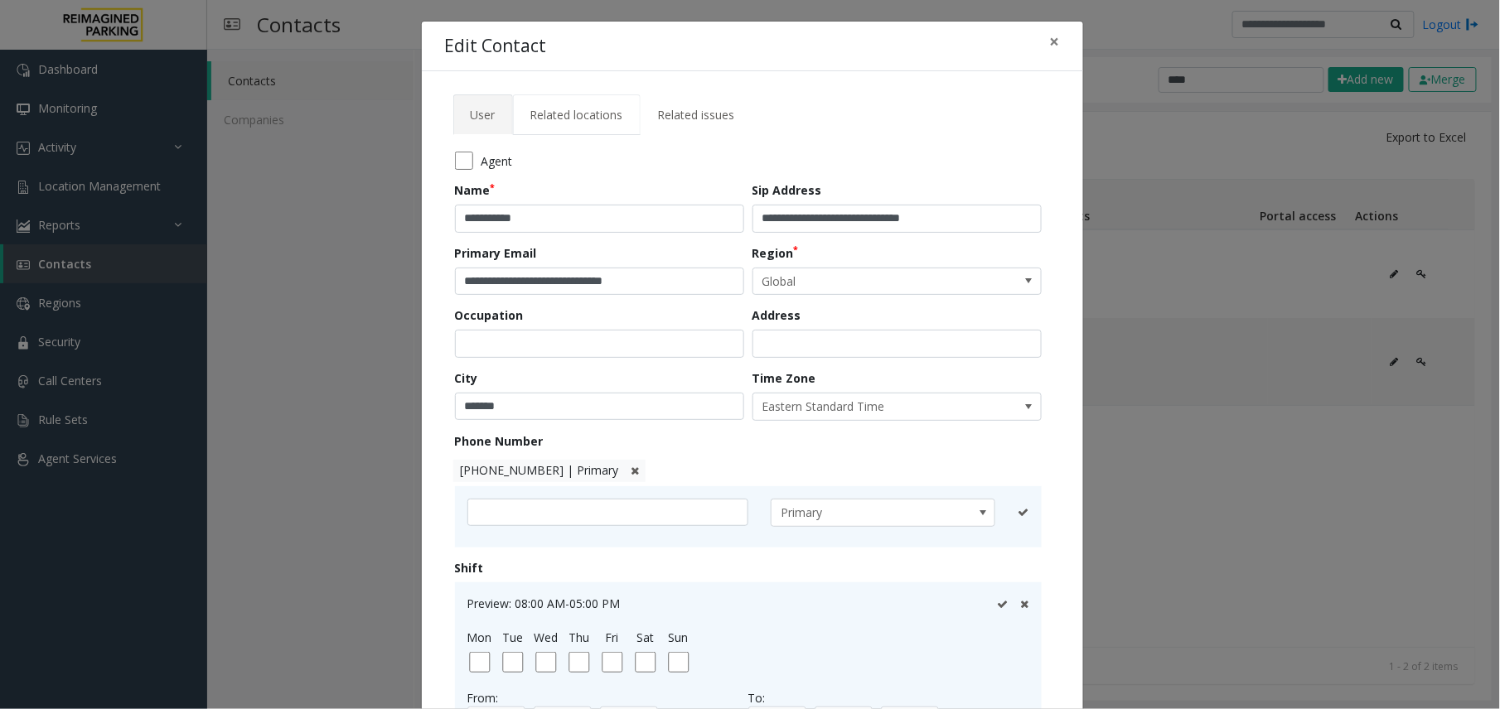
click at [582, 117] on span "Related locations" at bounding box center [576, 115] width 93 height 16
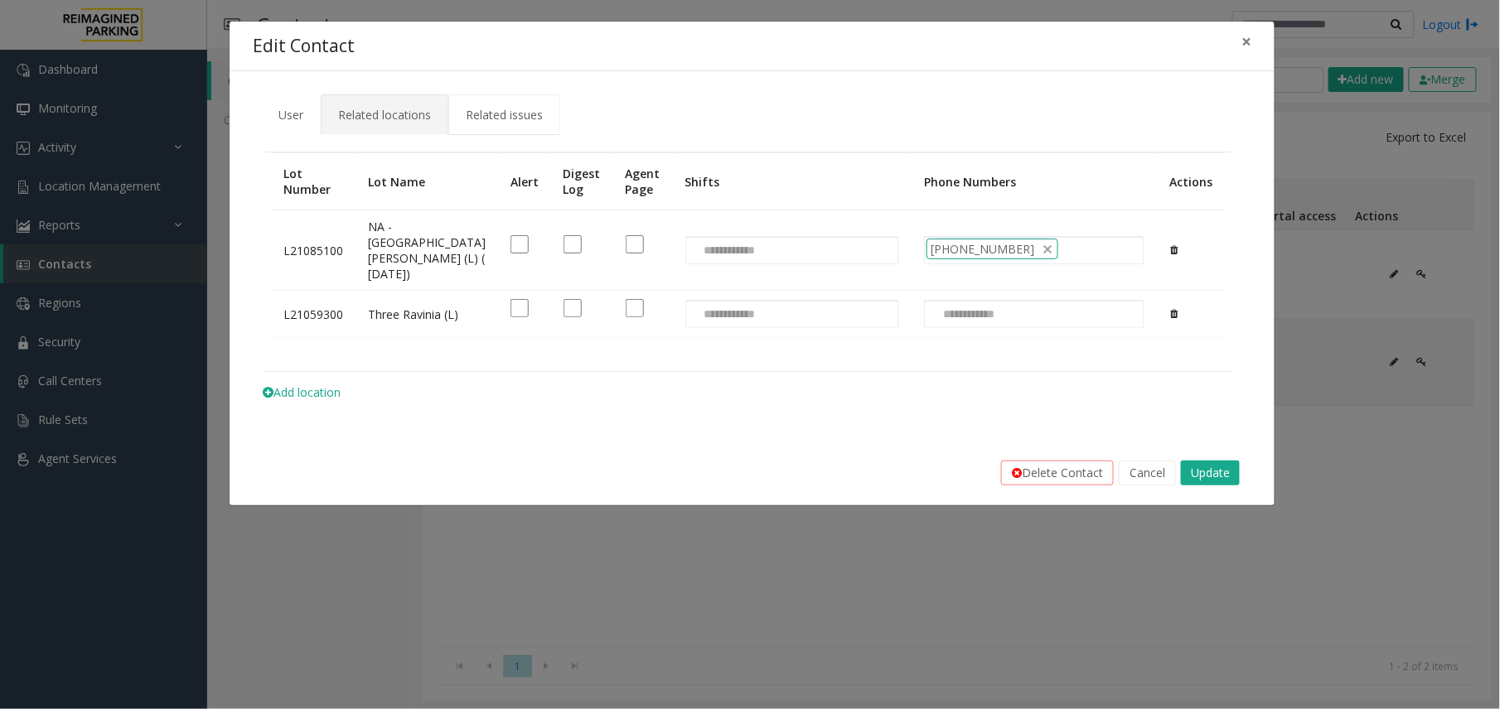
click at [495, 101] on link "Related issues" at bounding box center [504, 114] width 112 height 41
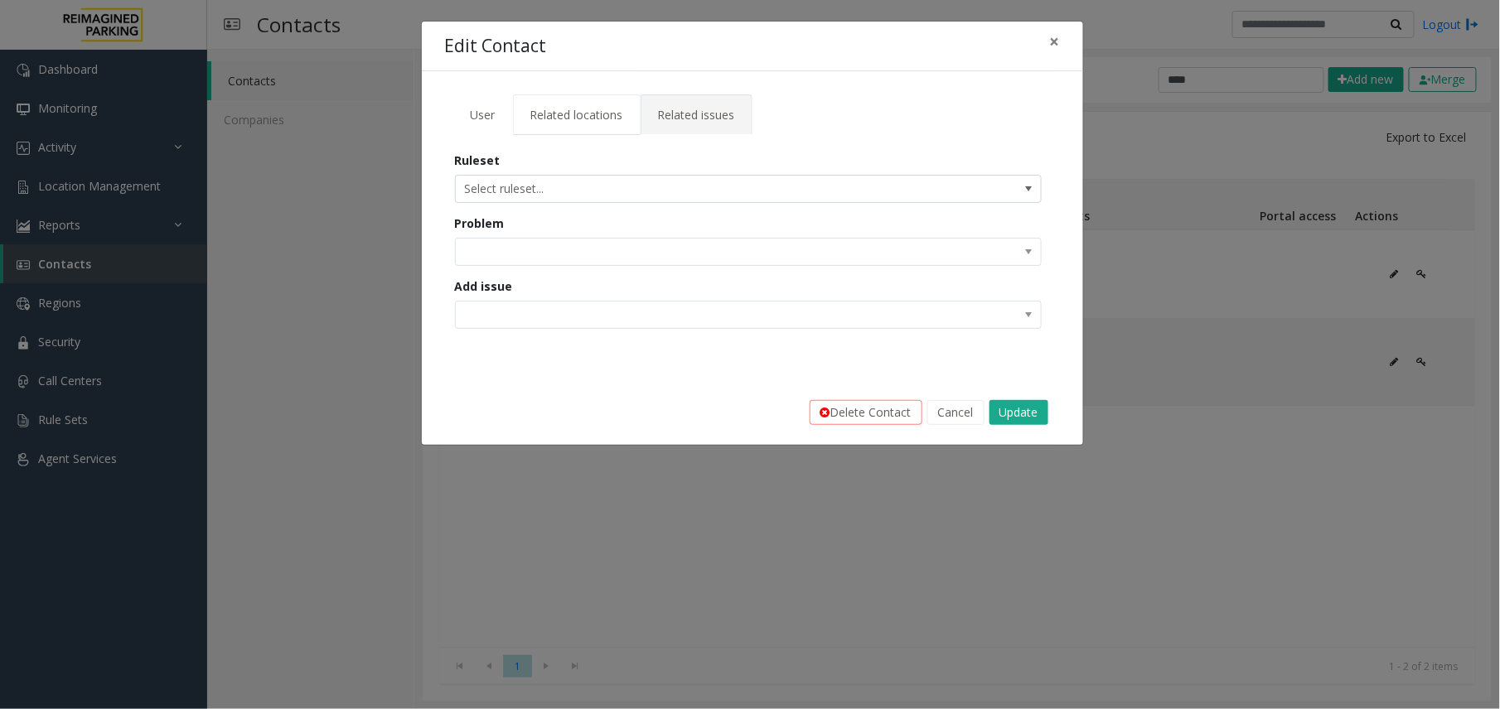
click at [542, 109] on span "Related locations" at bounding box center [576, 115] width 93 height 16
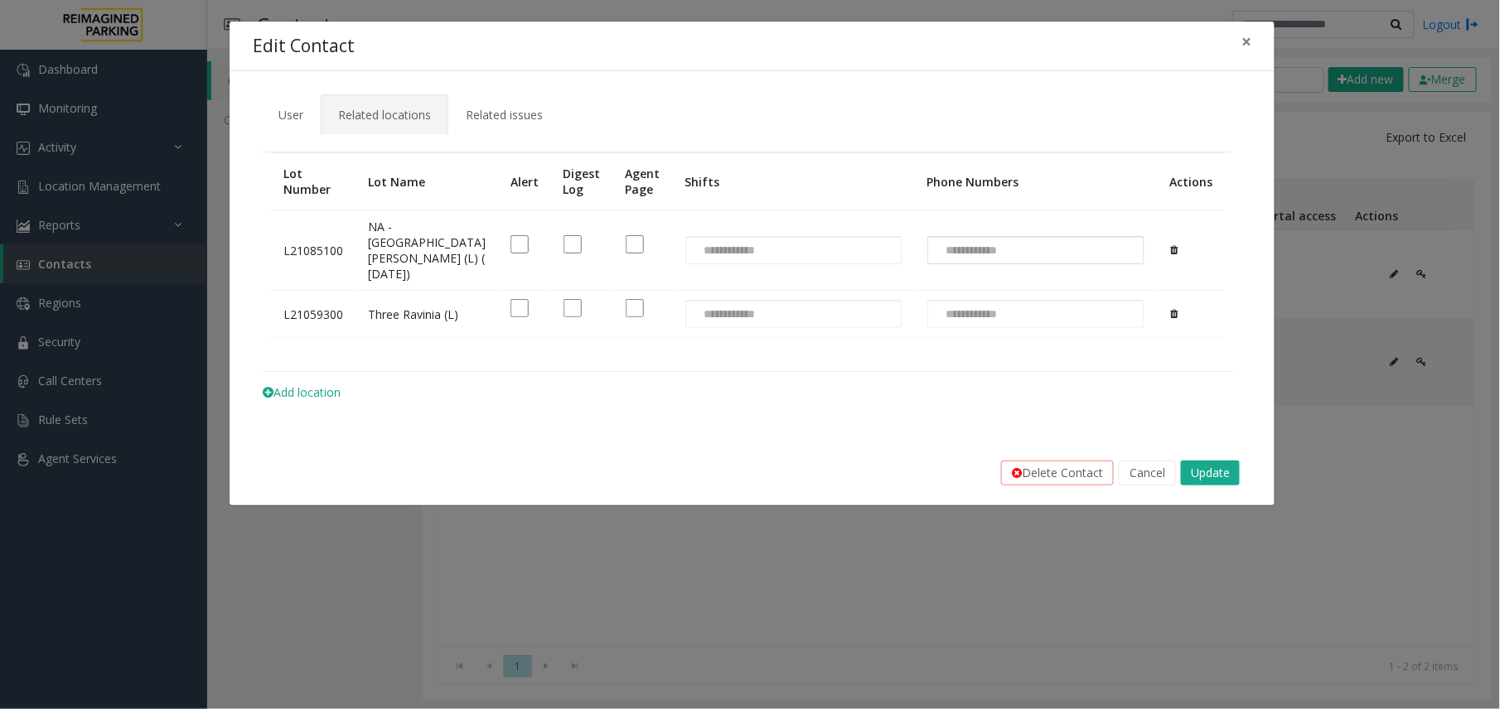
click at [789, 234] on td at bounding box center [794, 250] width 242 height 80
click at [1144, 486] on button "Cancel" at bounding box center [1147, 473] width 57 height 25
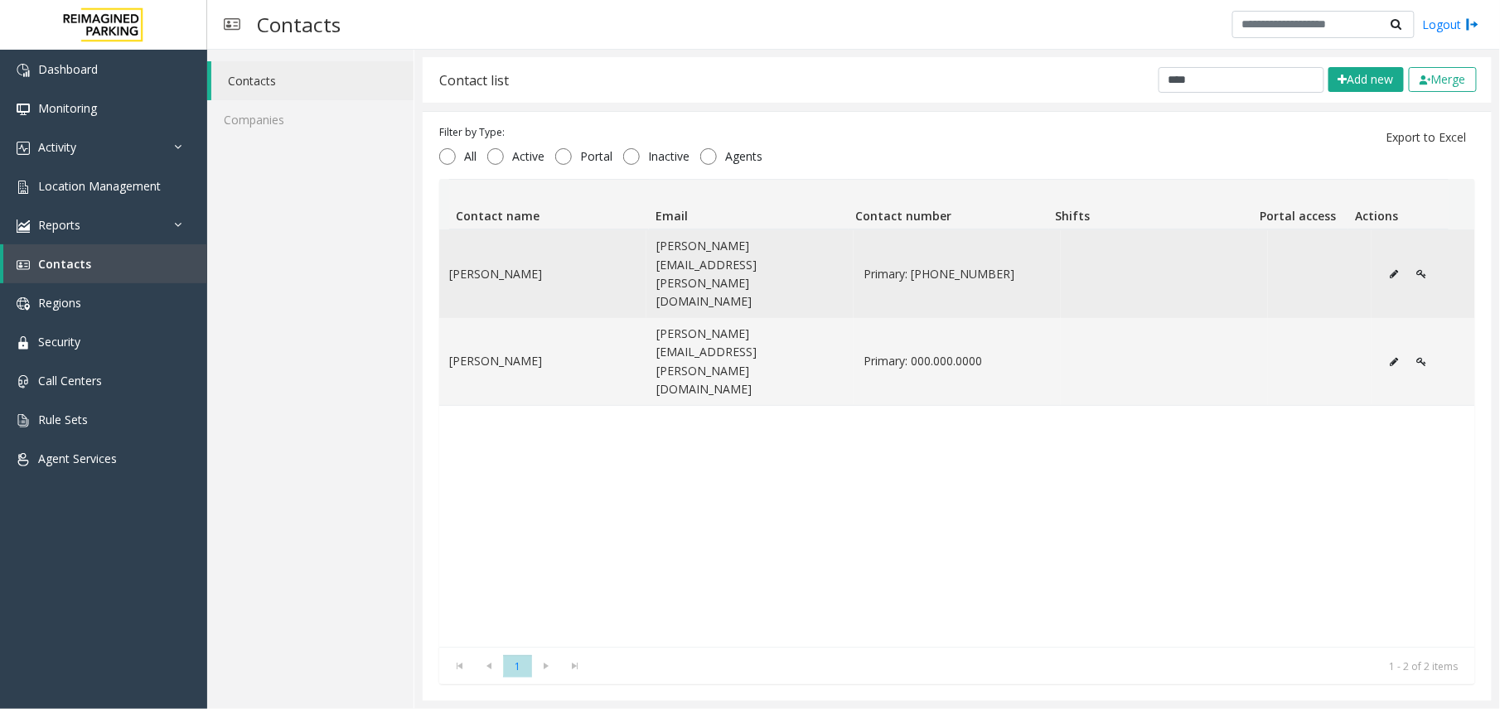
click at [1391, 269] on icon "Data table" at bounding box center [1395, 274] width 8 height 10
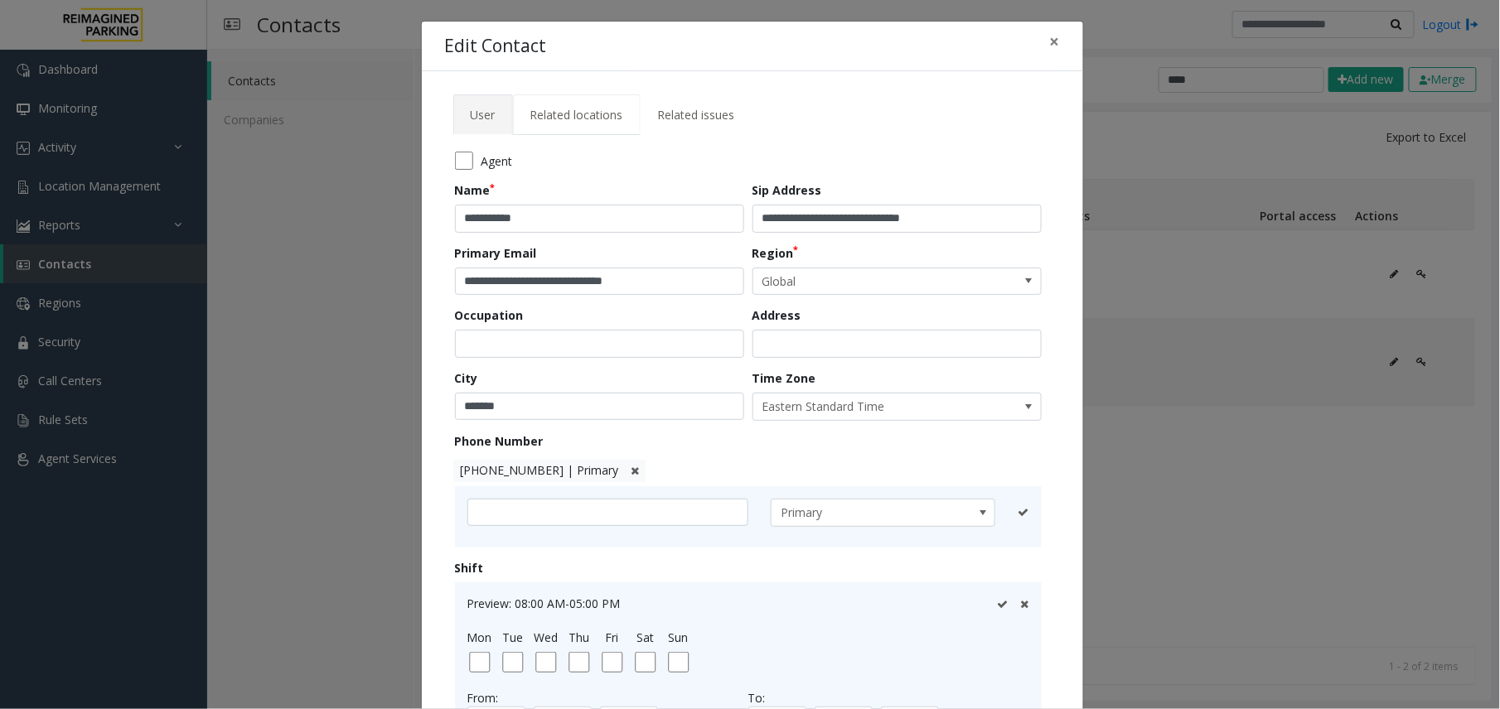
click at [530, 111] on span "Related locations" at bounding box center [576, 115] width 93 height 16
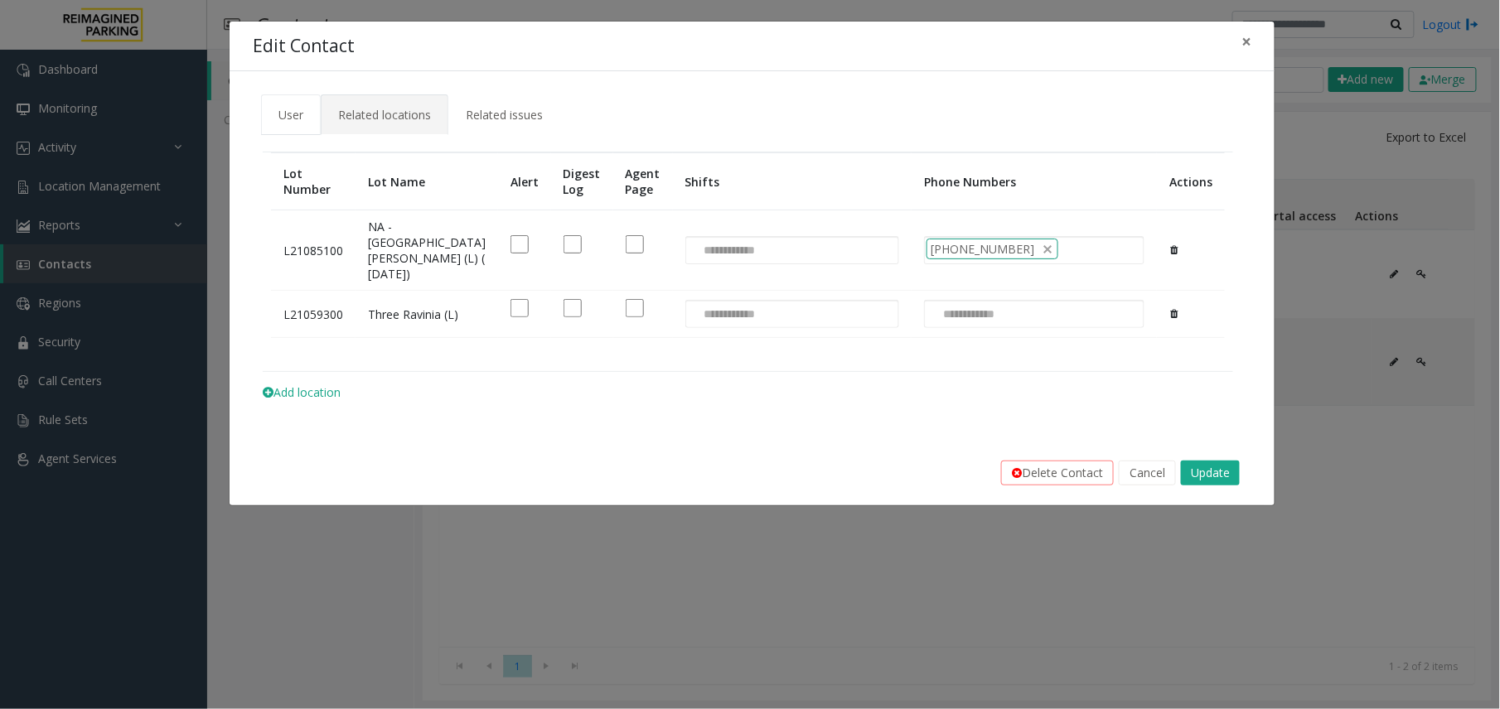
click at [282, 111] on span "User" at bounding box center [290, 115] width 25 height 16
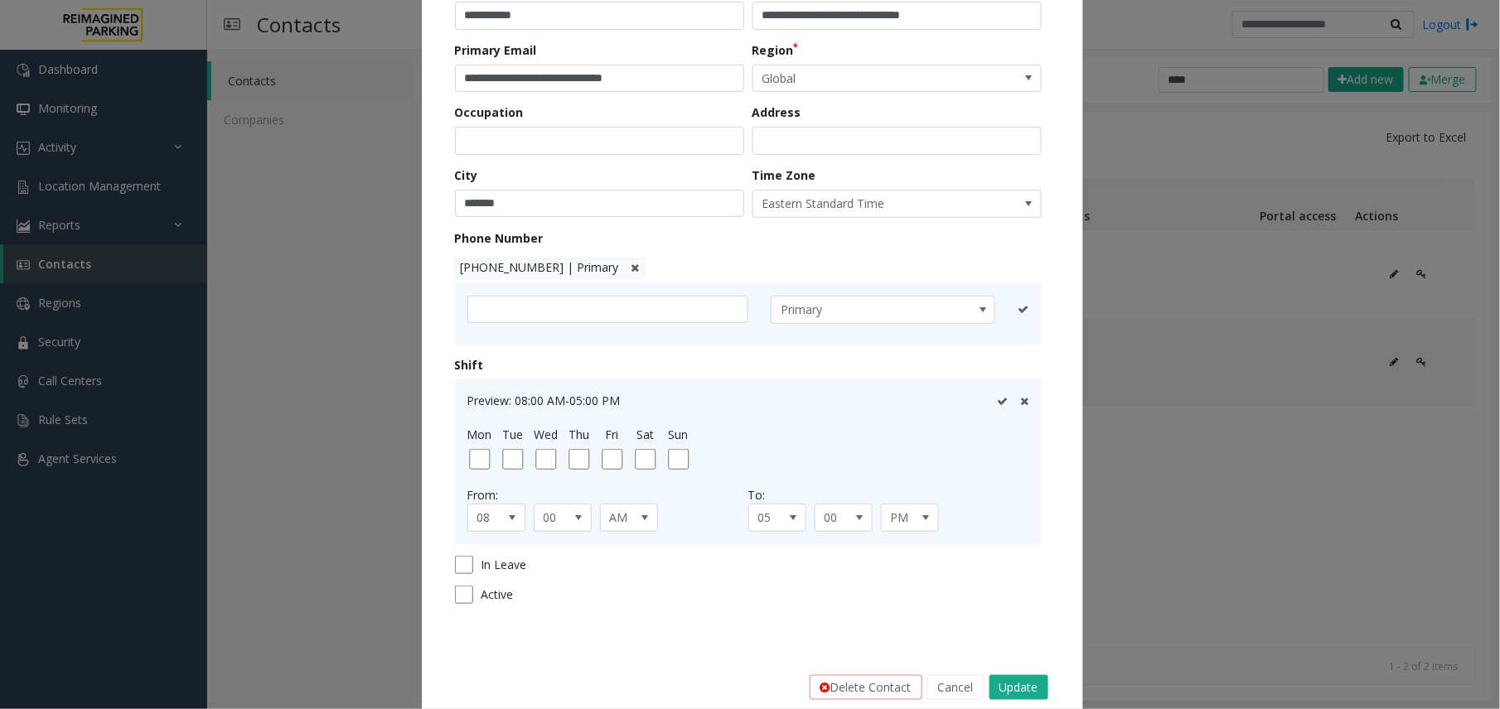
scroll to position [236, 0]
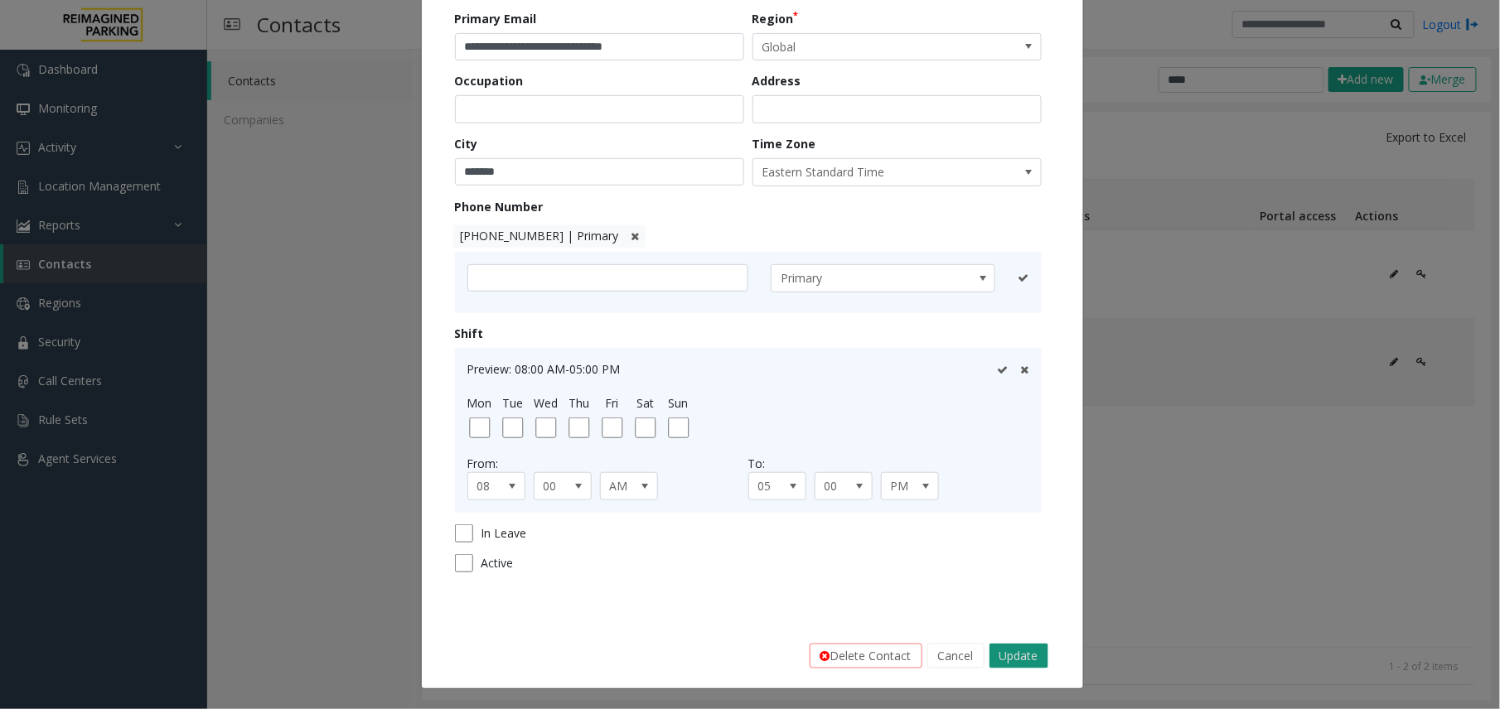
click at [1019, 654] on button "Update" at bounding box center [1019, 656] width 59 height 25
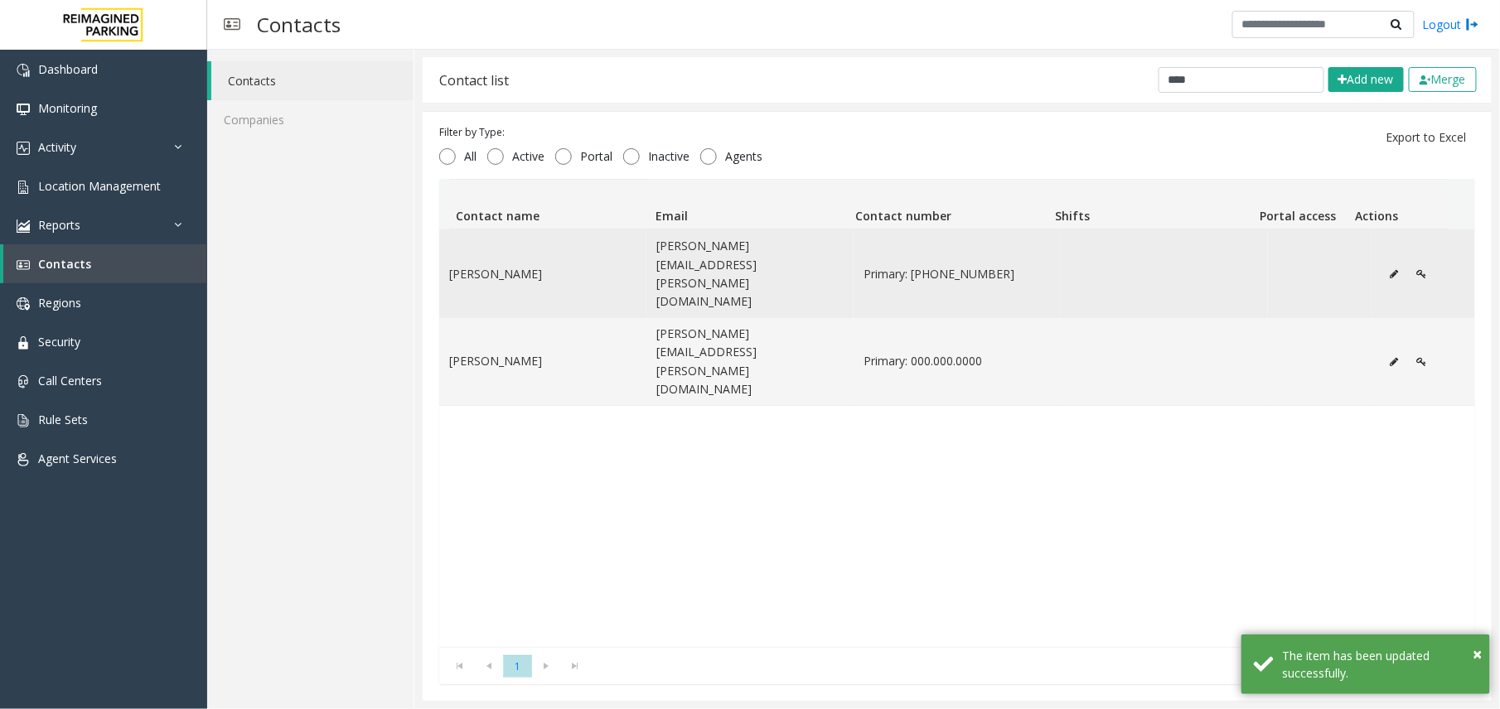
click at [1391, 269] on icon "Data table" at bounding box center [1395, 274] width 8 height 10
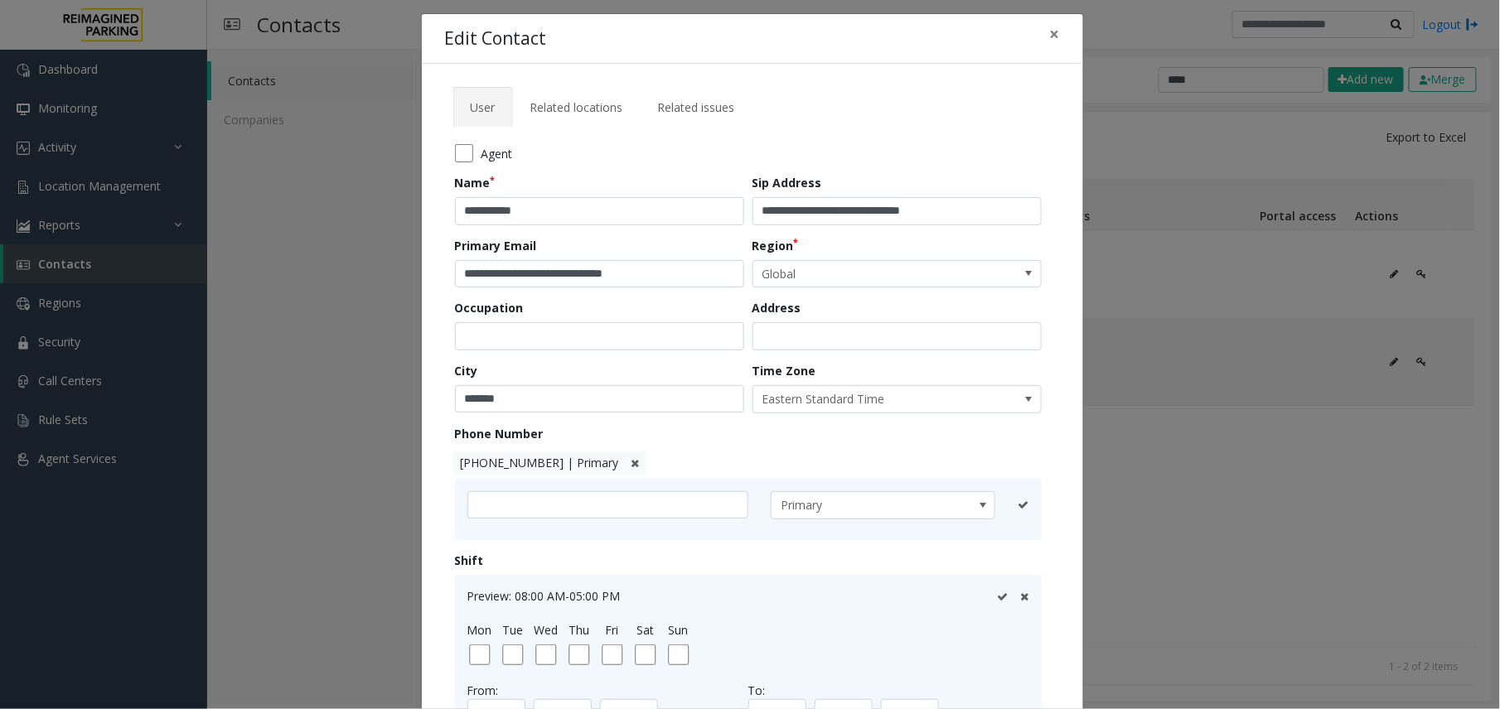
scroll to position [0, 0]
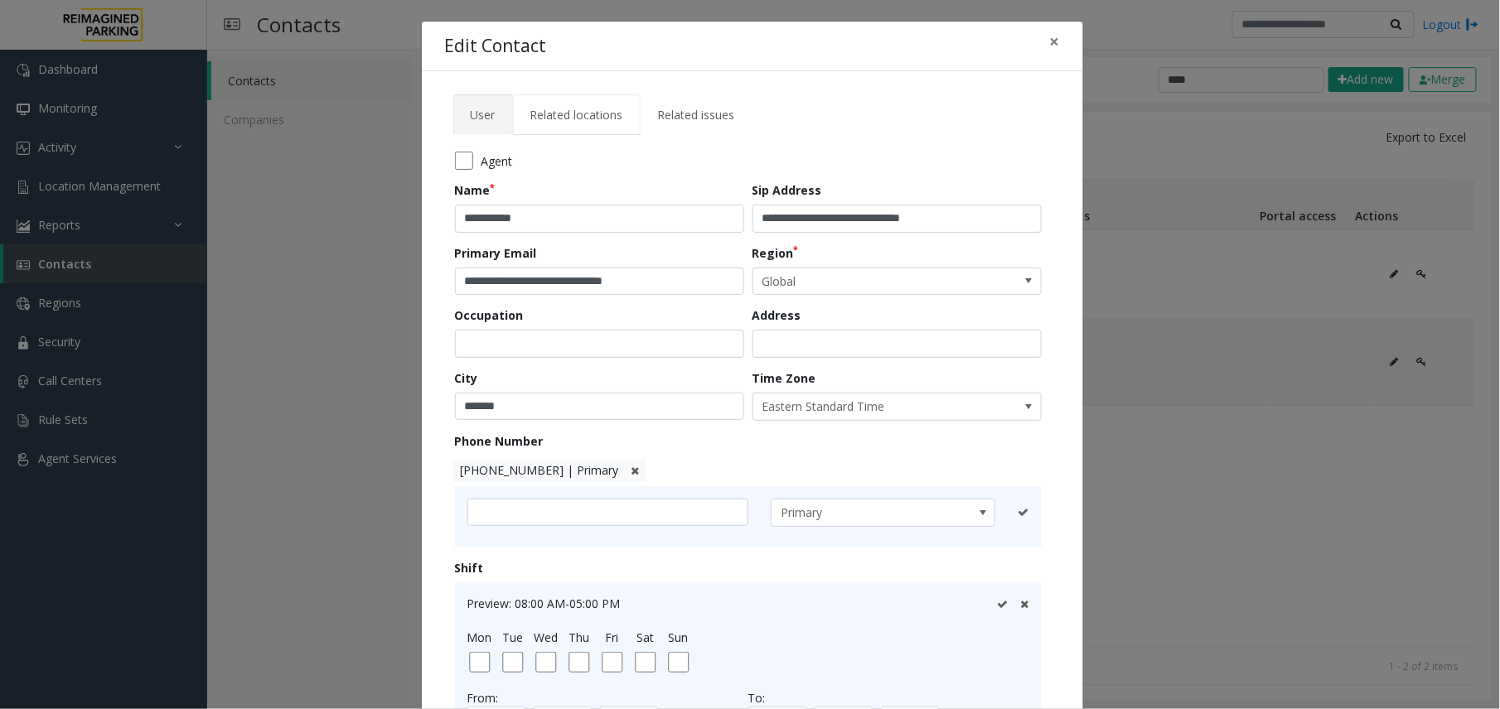
click at [598, 120] on span "Related locations" at bounding box center [576, 115] width 93 height 16
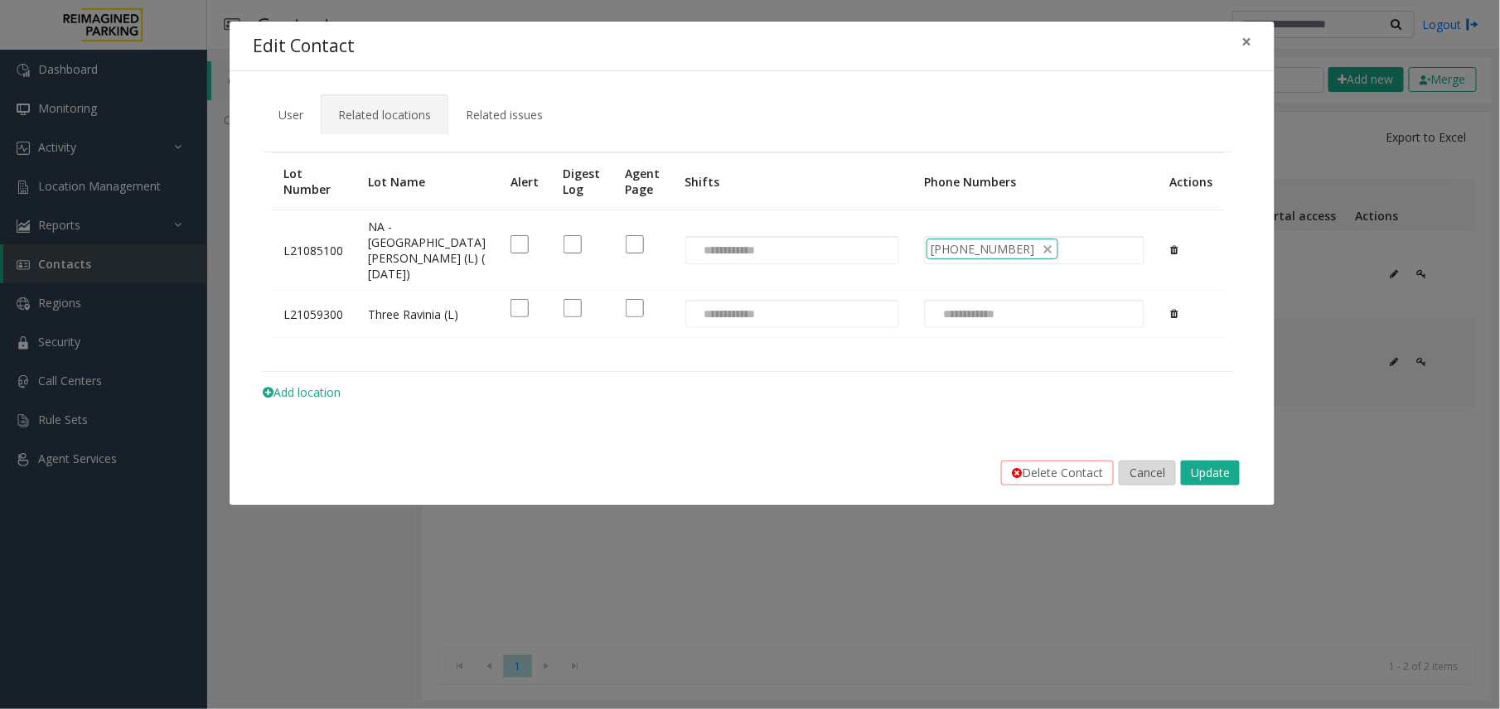
click at [1134, 486] on button "Cancel" at bounding box center [1147, 473] width 57 height 25
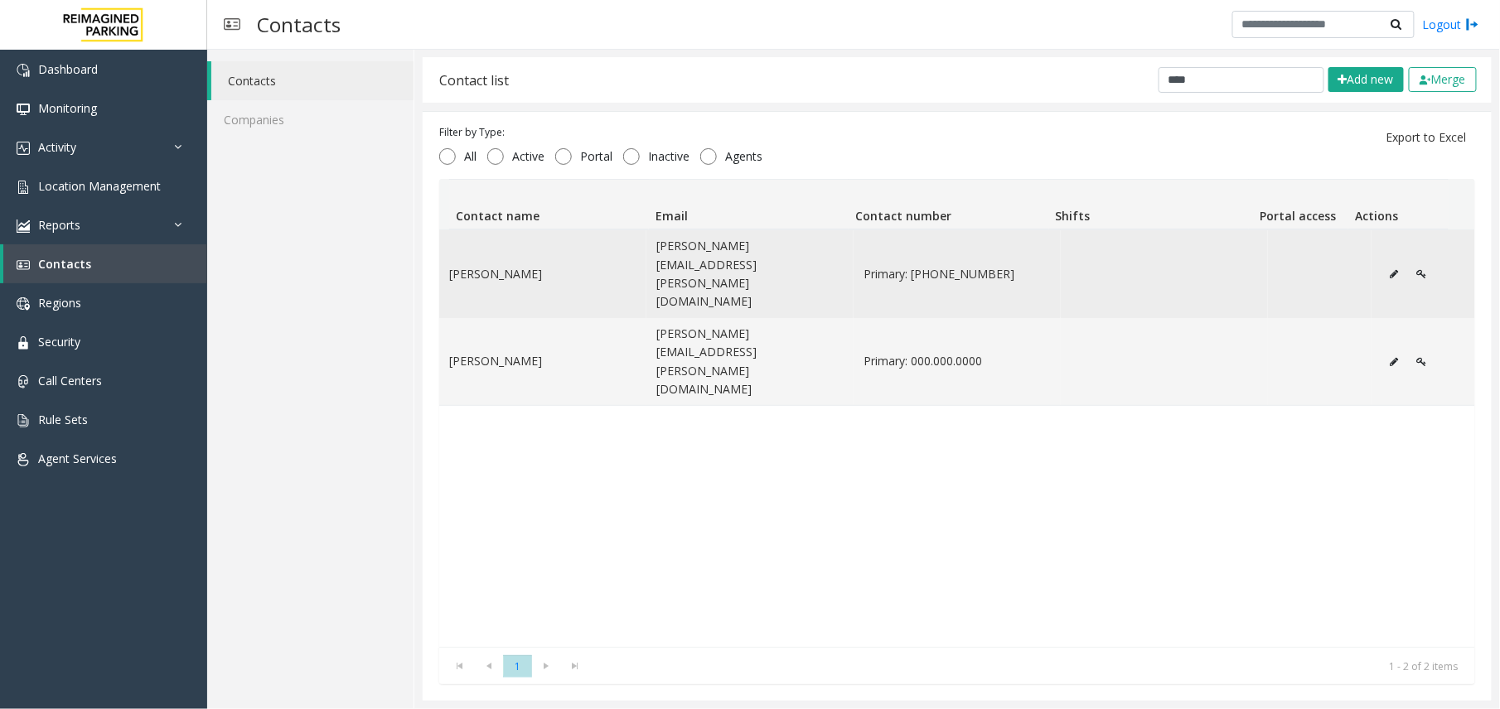
click at [1381, 262] on button "Data table" at bounding box center [1394, 274] width 27 height 25
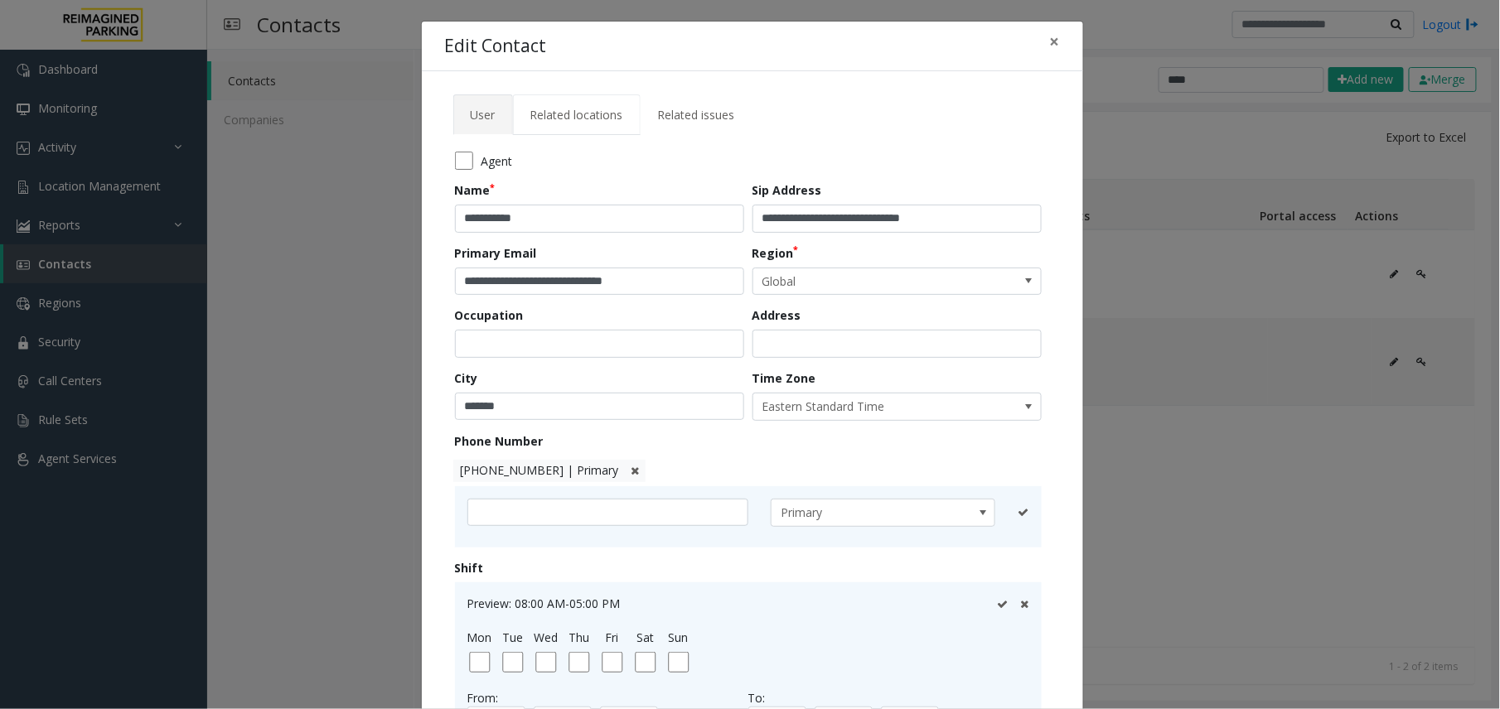
click at [577, 134] on link "Related locations" at bounding box center [577, 114] width 128 height 41
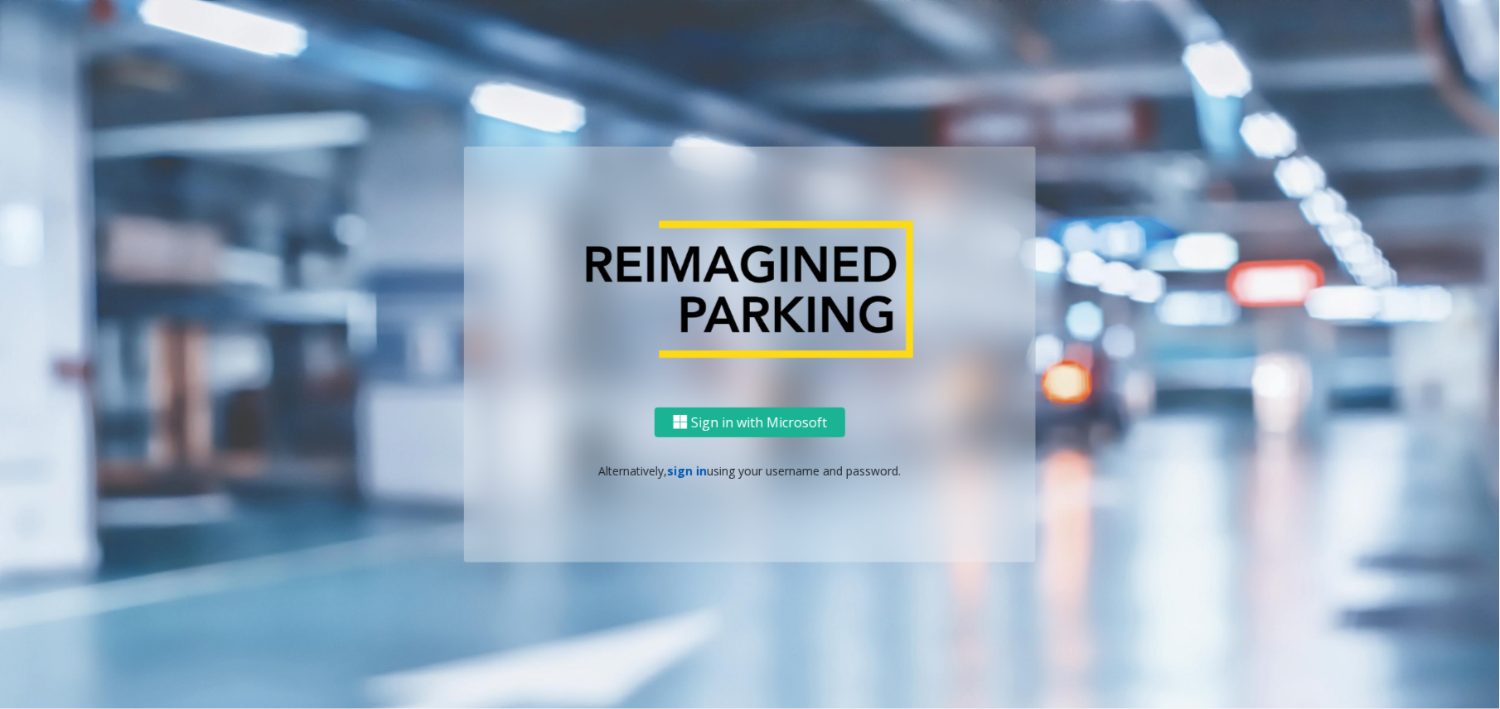
click at [697, 463] on link "sign in" at bounding box center [688, 471] width 40 height 16
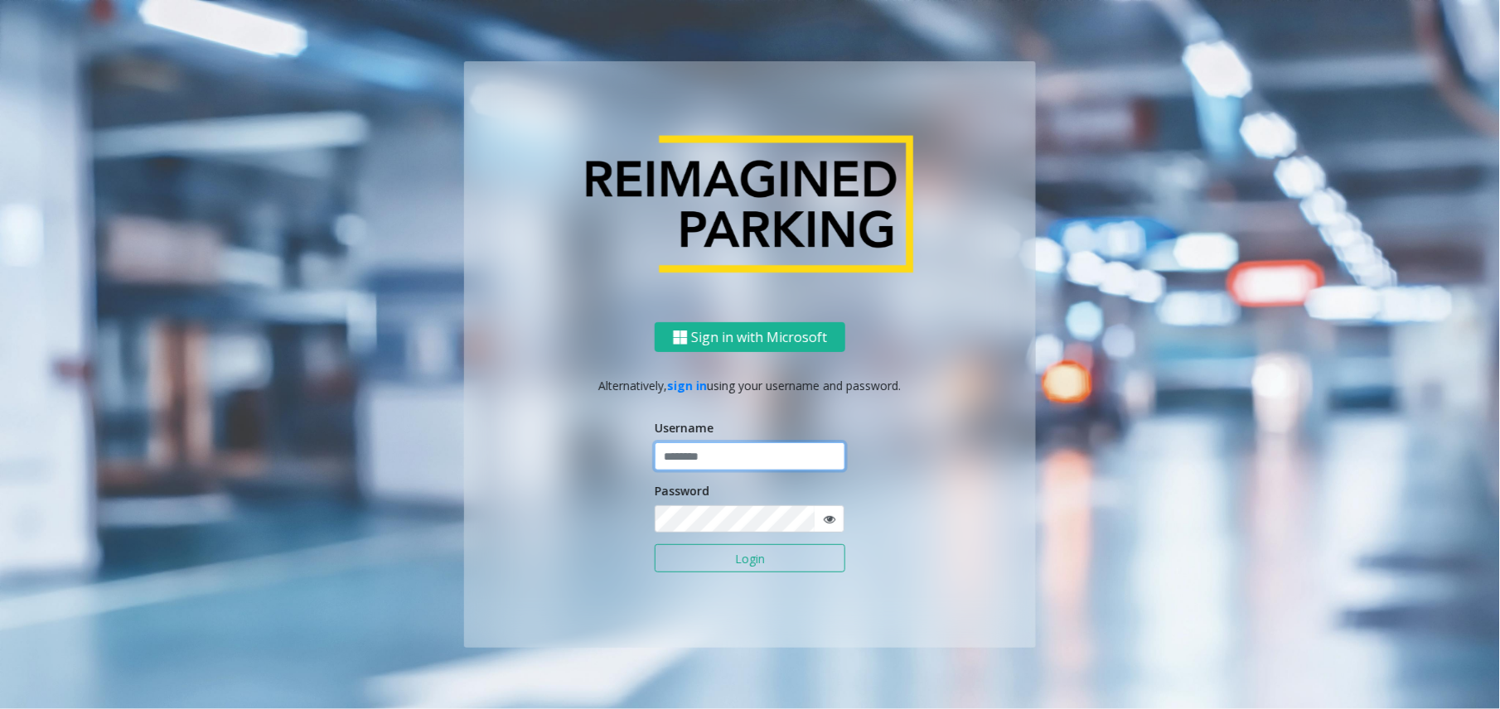
click at [718, 456] on input "text" at bounding box center [750, 457] width 191 height 28
type input "**********"
click at [655, 544] on button "Login" at bounding box center [750, 558] width 191 height 28
